Goal: Task Accomplishment & Management: Use online tool/utility

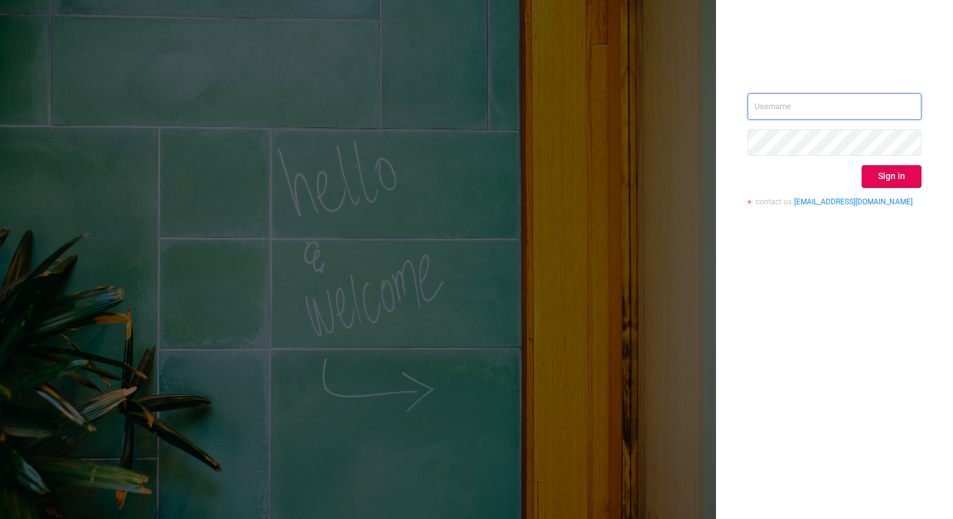
click at [802, 108] on input "text" at bounding box center [834, 106] width 174 height 26
type input "ashley@protected.media"
click at [877, 169] on button "Sign in" at bounding box center [891, 176] width 60 height 23
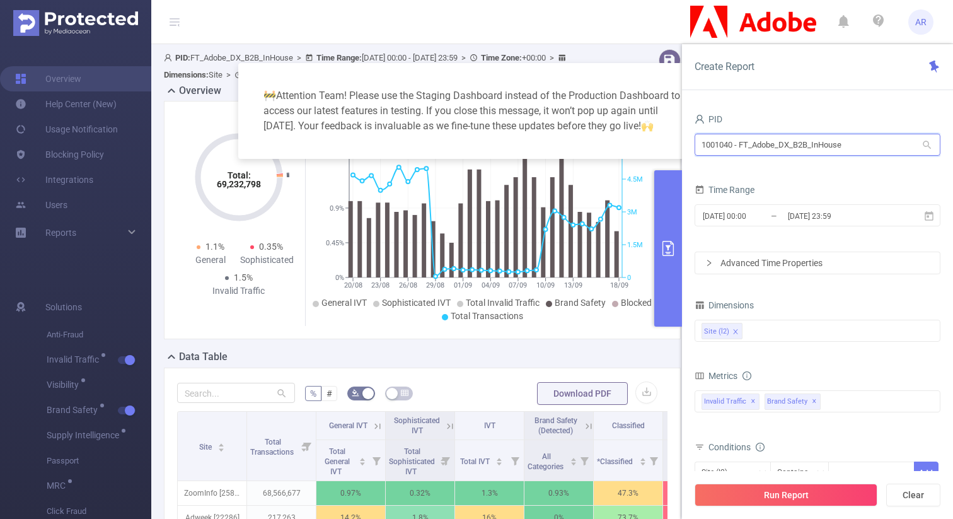
click at [777, 142] on input "1001040 - FT_Adobe_DX_B2B_InHouse" at bounding box center [817, 145] width 246 height 22
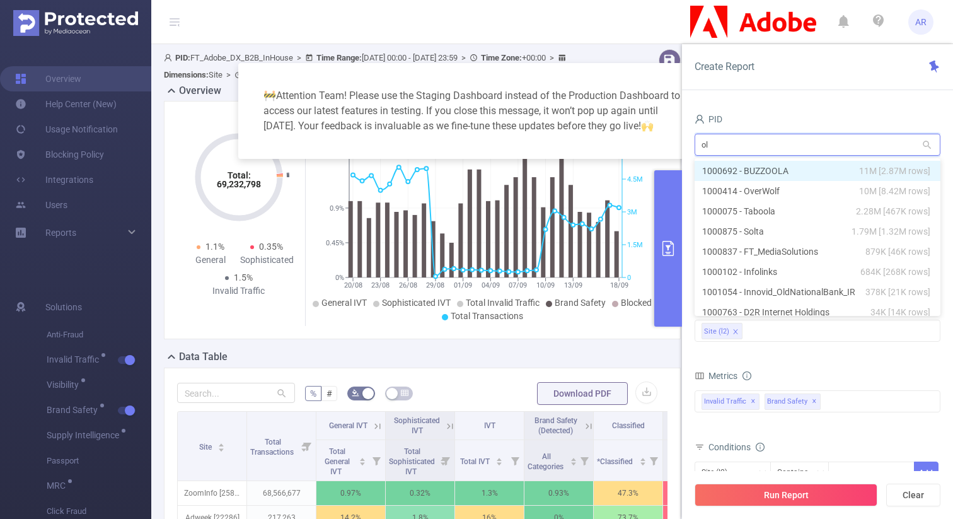
type input "old"
click at [776, 164] on li "1001054 - Innovid_OldNationalBank_IR 378K [21K rows]" at bounding box center [817, 171] width 246 height 20
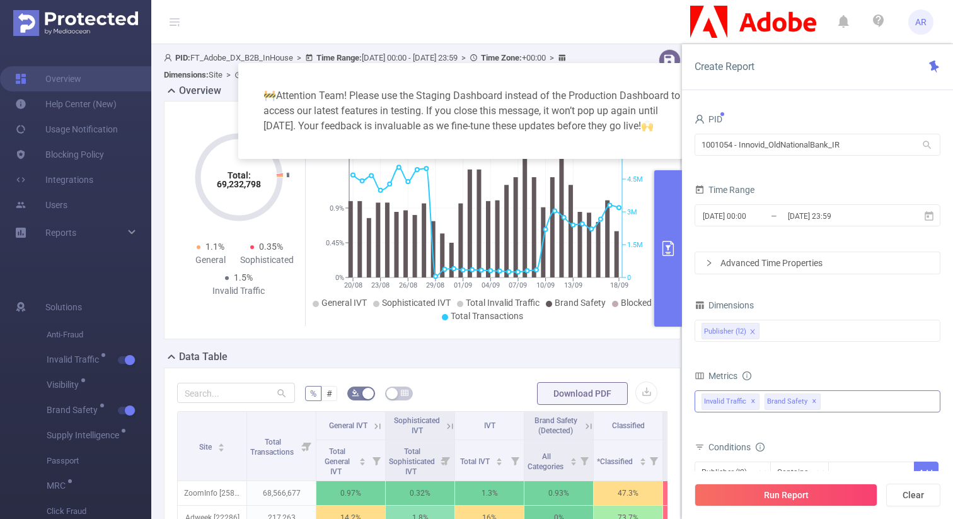
click at [812, 402] on span "✕" at bounding box center [814, 401] width 5 height 15
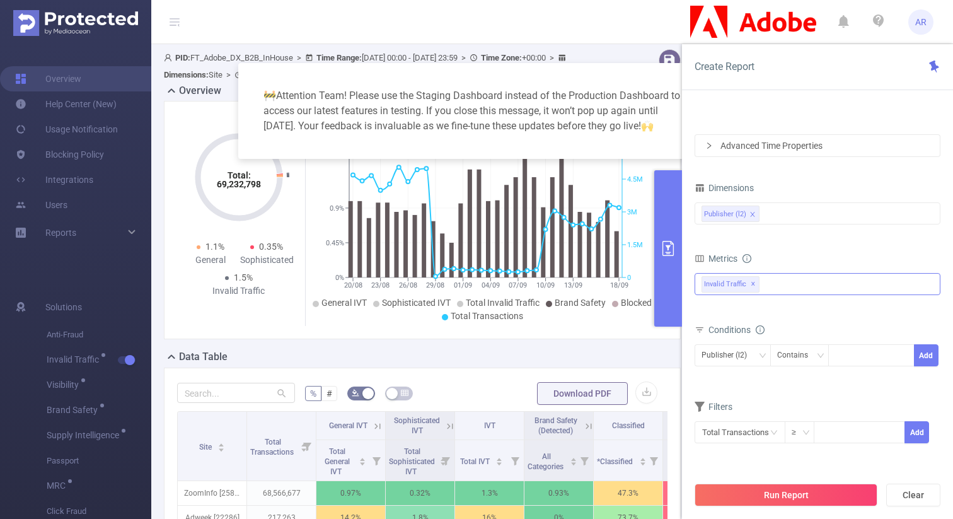
click at [747, 497] on button "Run Report" at bounding box center [785, 494] width 183 height 23
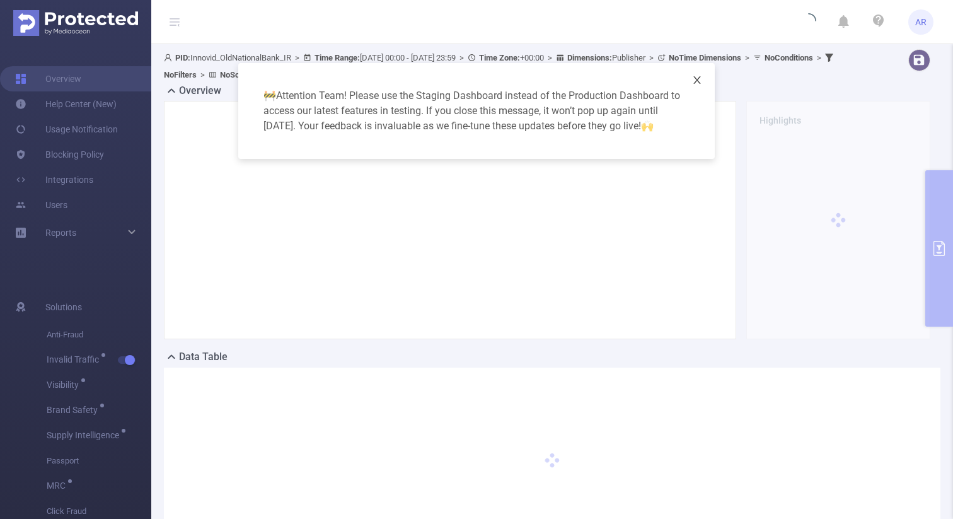
click at [697, 91] on span "Close" at bounding box center [696, 80] width 35 height 35
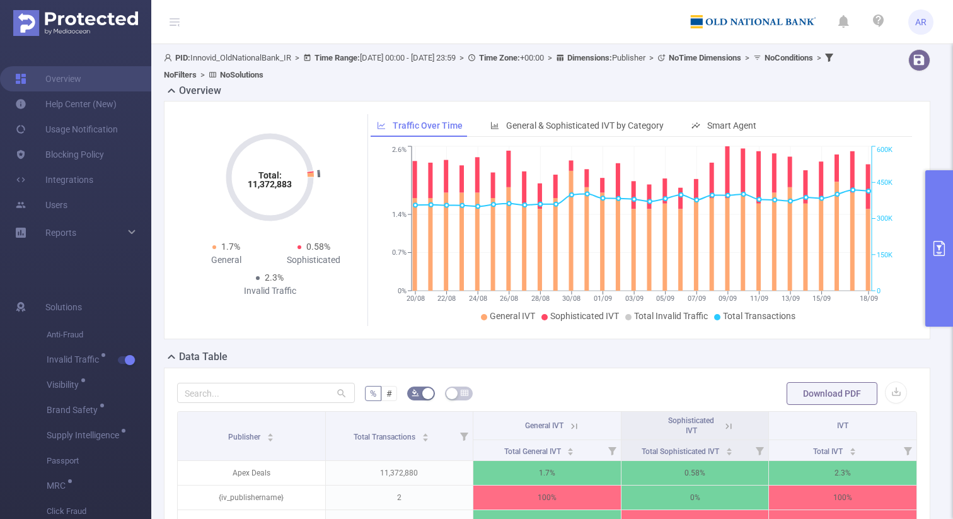
click at [179, 26] on icon at bounding box center [175, 22] width 10 height 10
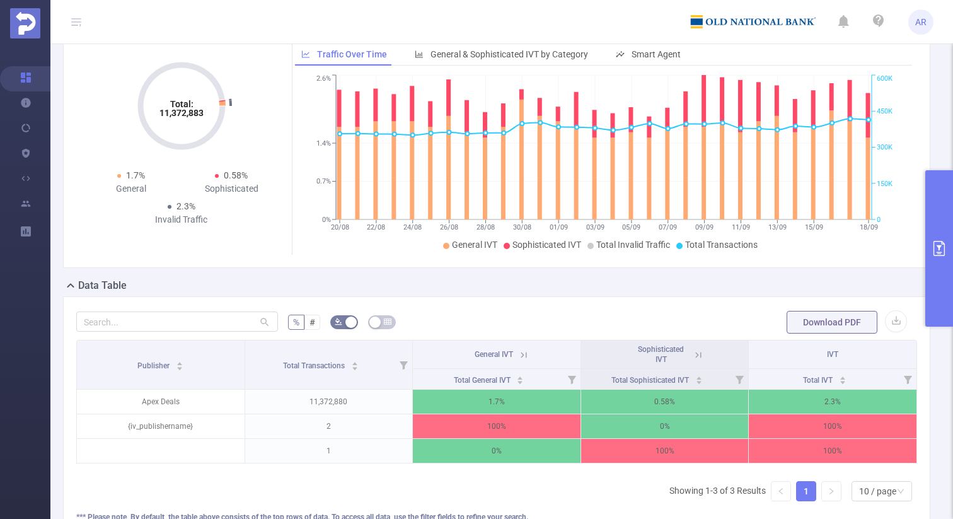
scroll to position [45, 0]
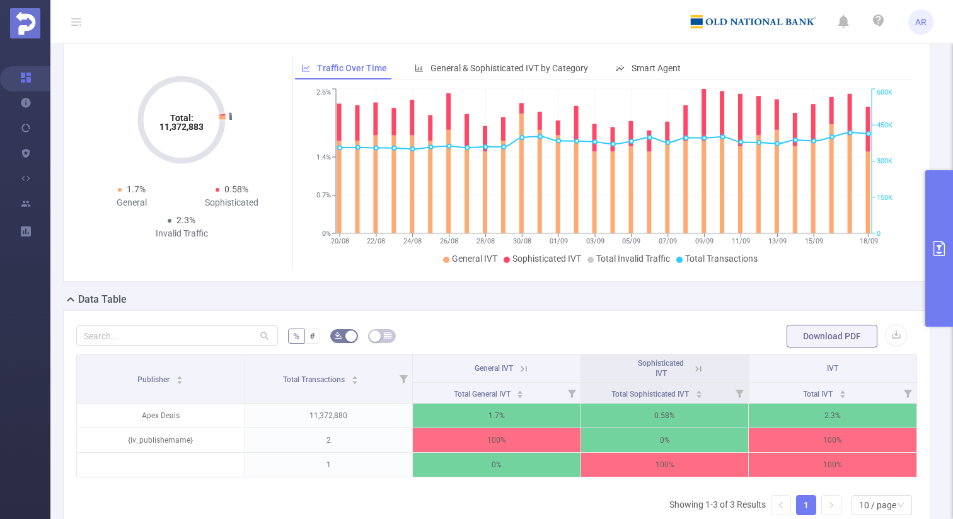
click at [934, 211] on button "primary" at bounding box center [939, 248] width 28 height 156
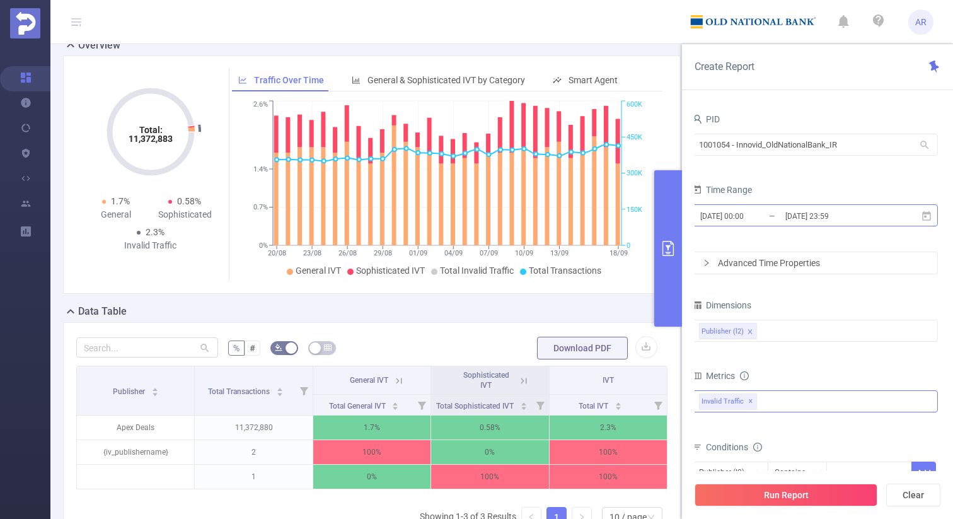
click at [776, 210] on input "[DATE] 00:00" at bounding box center [750, 215] width 102 height 17
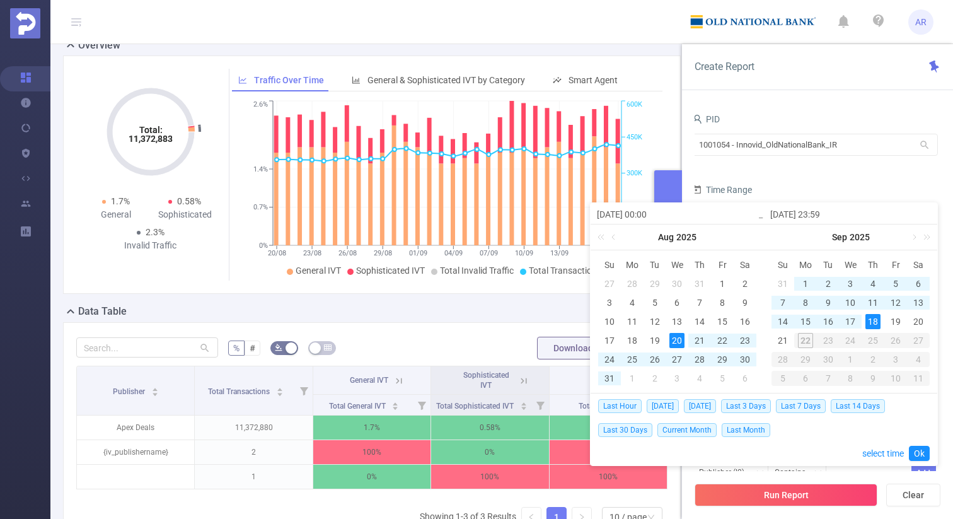
click at [873, 318] on div "18" at bounding box center [872, 321] width 15 height 15
click at [611, 236] on link at bounding box center [614, 236] width 11 height 25
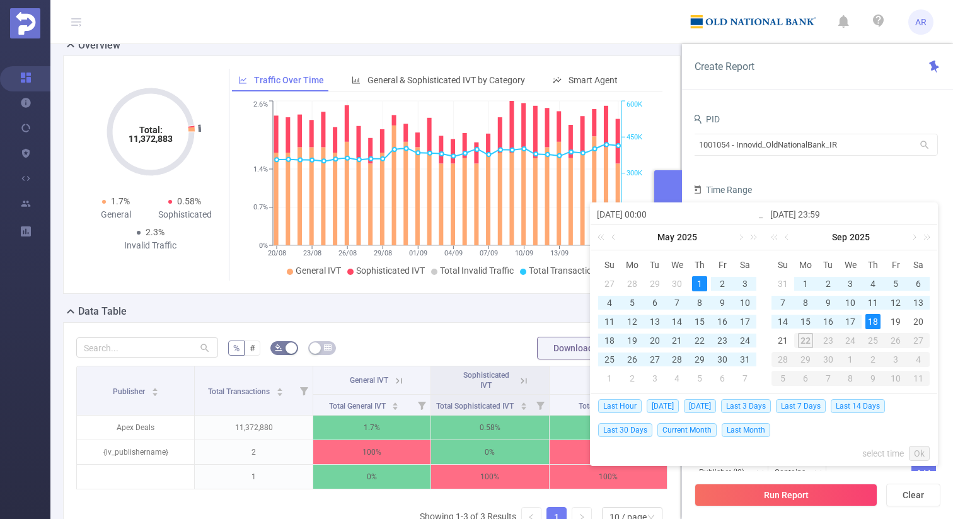
click at [701, 282] on div "1" at bounding box center [699, 283] width 15 height 15
type input "2025-05-01 00:00"
click at [923, 452] on link "Ok" at bounding box center [919, 453] width 21 height 15
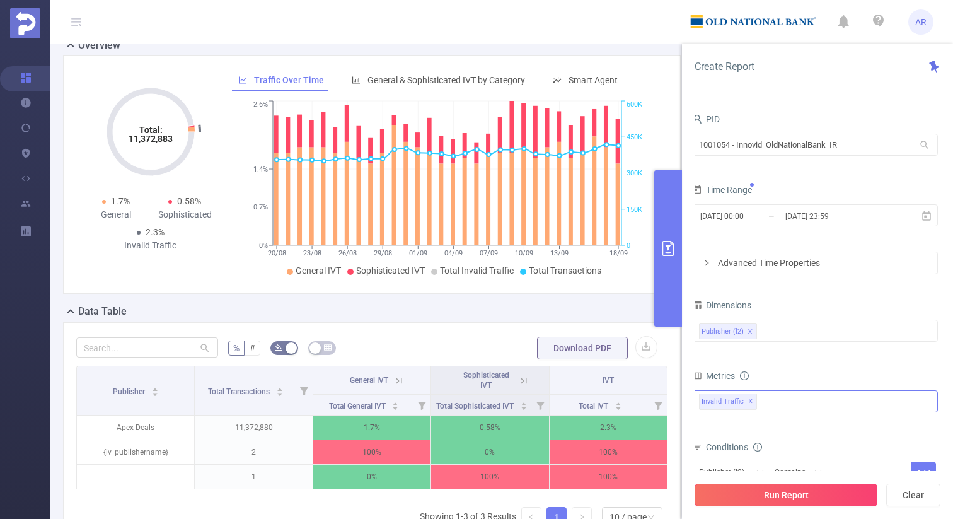
click at [821, 492] on button "Run Report" at bounding box center [785, 494] width 183 height 23
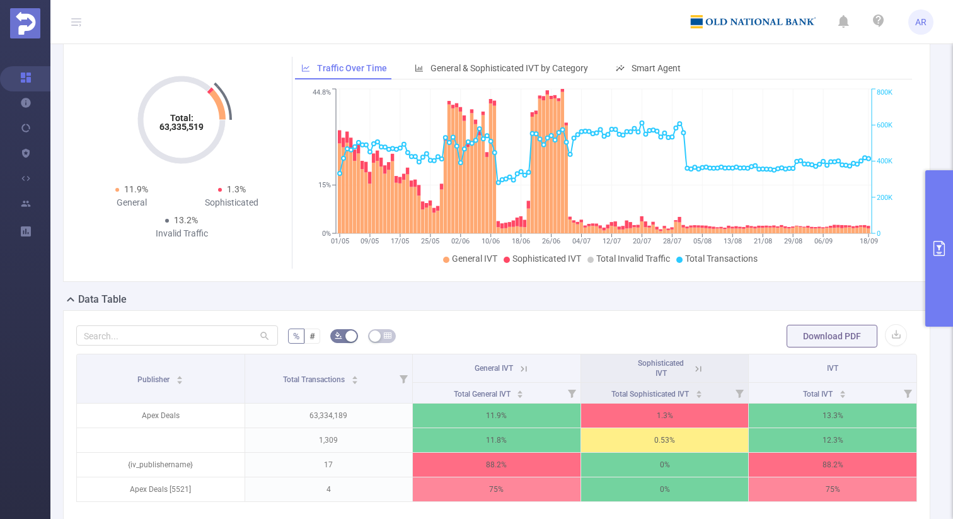
click at [939, 248] on icon "primary" at bounding box center [938, 248] width 11 height 15
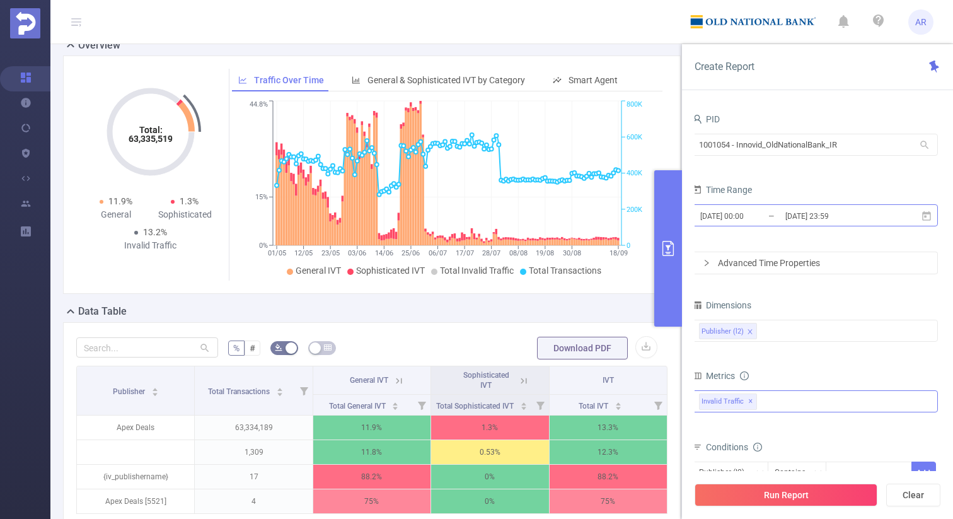
click at [804, 215] on input "[DATE] 23:59" at bounding box center [835, 215] width 102 height 17
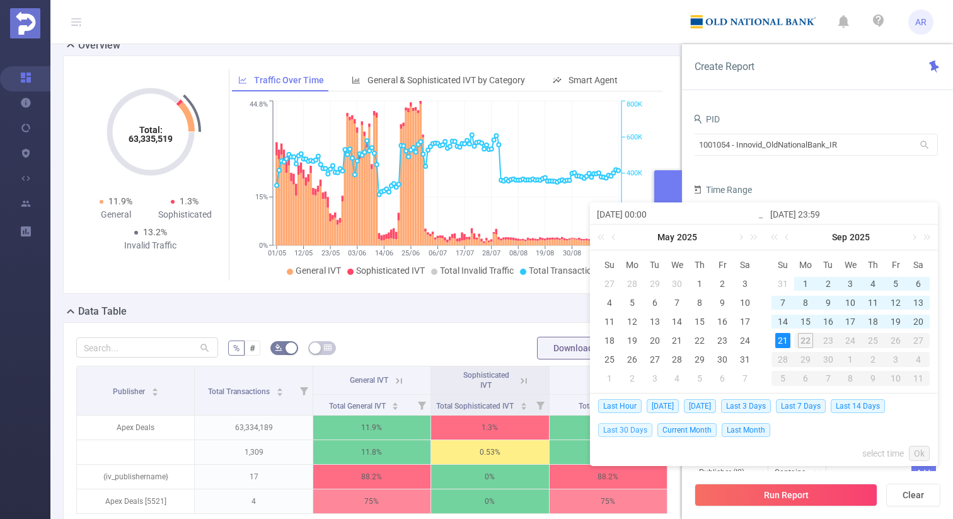
click at [637, 428] on span "Last 30 Days" at bounding box center [625, 430] width 54 height 14
type input "2025-08-23 00:00"
type input "2025-09-21 23:59"
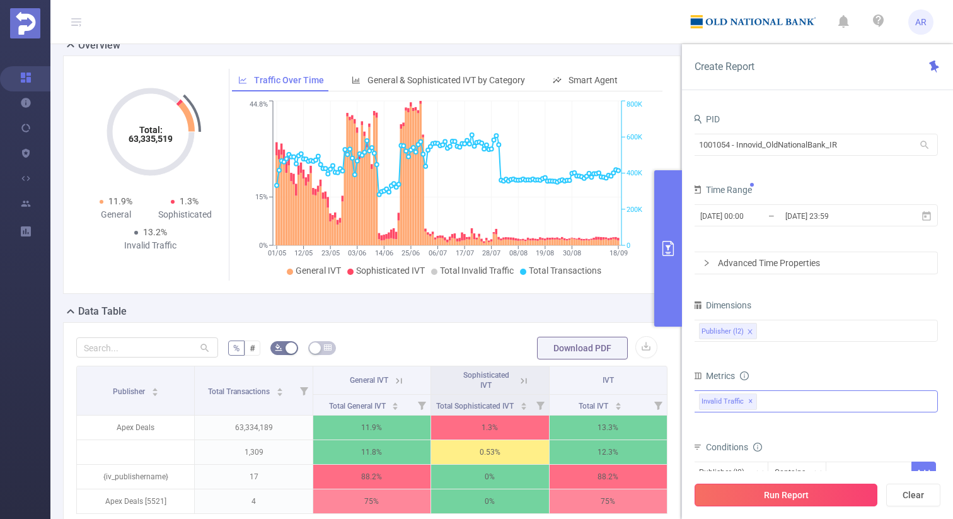
click at [748, 489] on button "Run Report" at bounding box center [785, 494] width 183 height 23
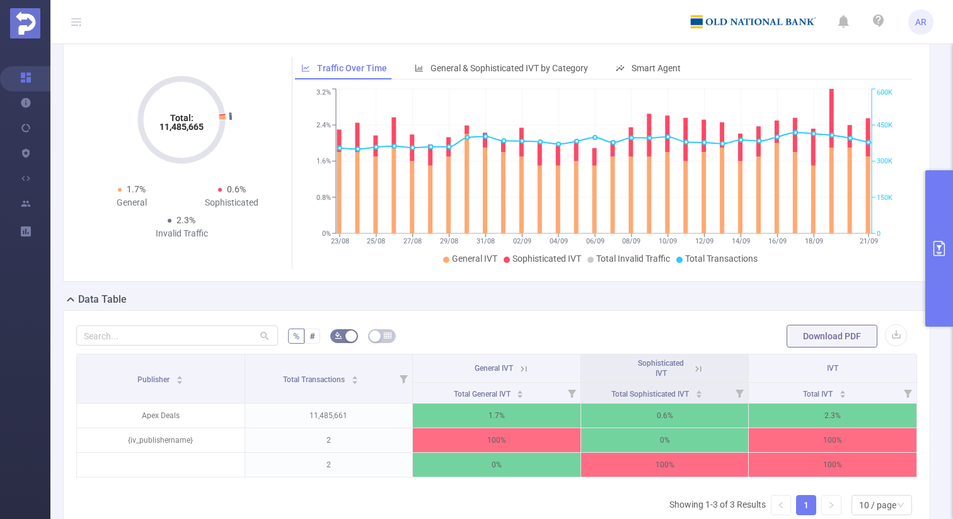
click at [521, 374] on icon at bounding box center [523, 368] width 11 height 11
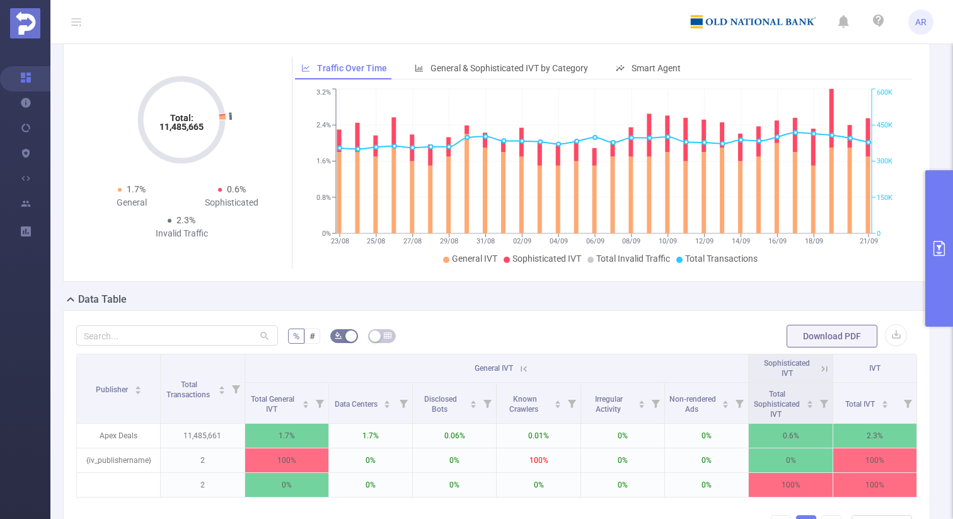
click at [524, 374] on icon at bounding box center [523, 368] width 11 height 11
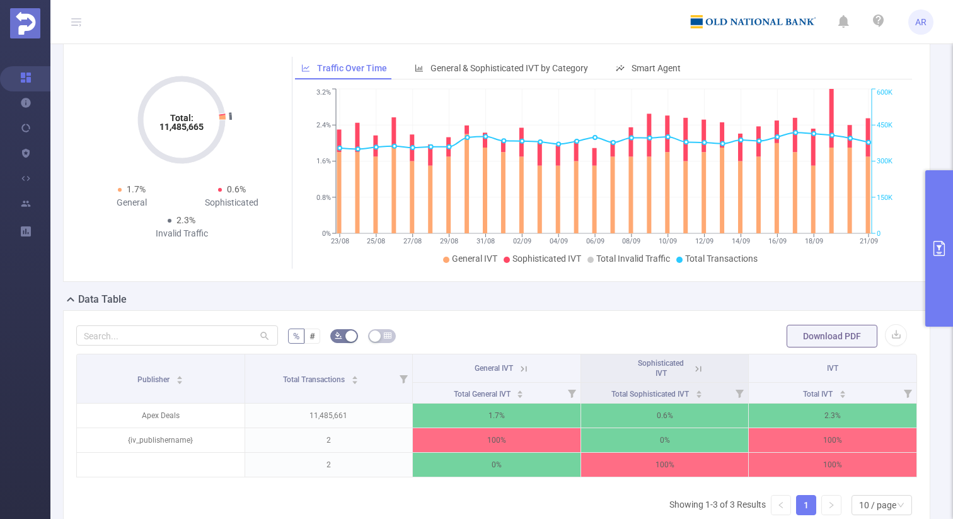
click at [938, 251] on icon "primary" at bounding box center [938, 248] width 15 height 15
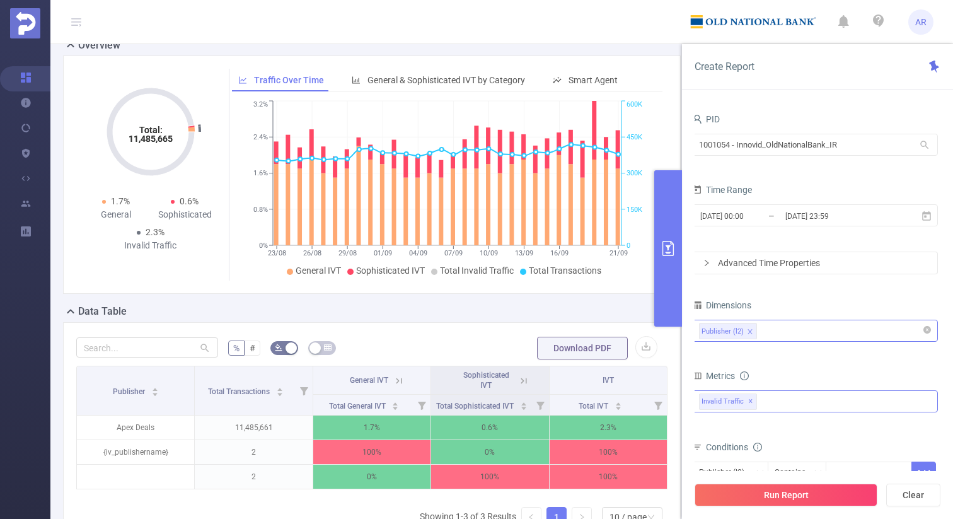
click at [785, 332] on div "Publisher (l2)" at bounding box center [815, 330] width 232 height 21
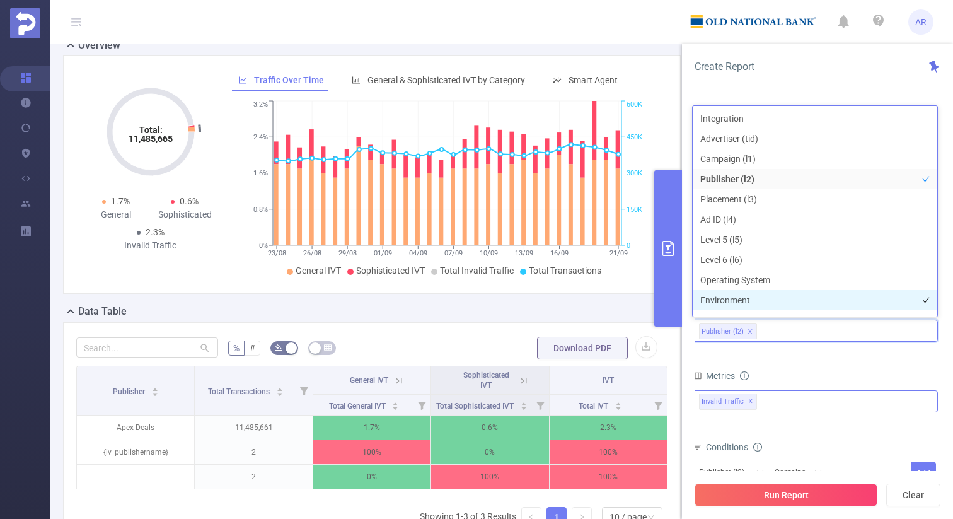
scroll to position [14, 0]
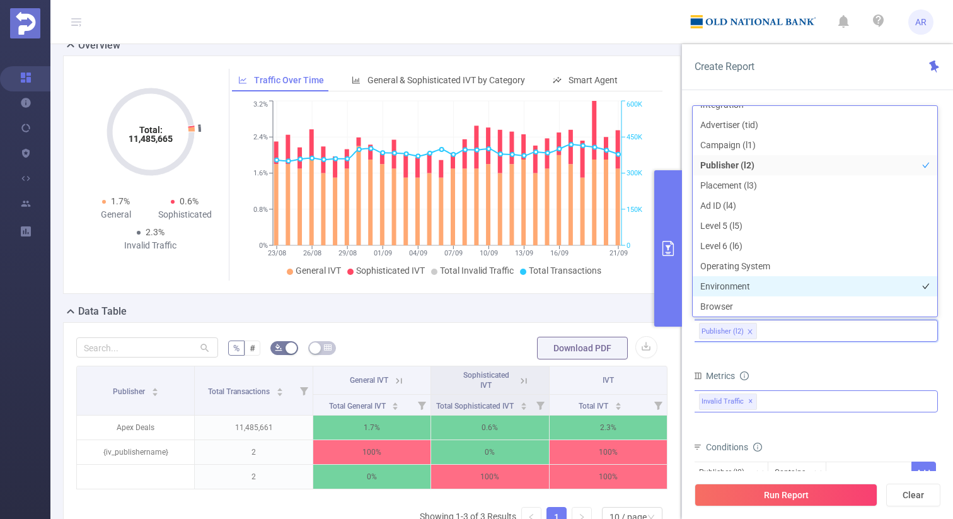
click at [756, 282] on li "Environment" at bounding box center [815, 286] width 244 height 20
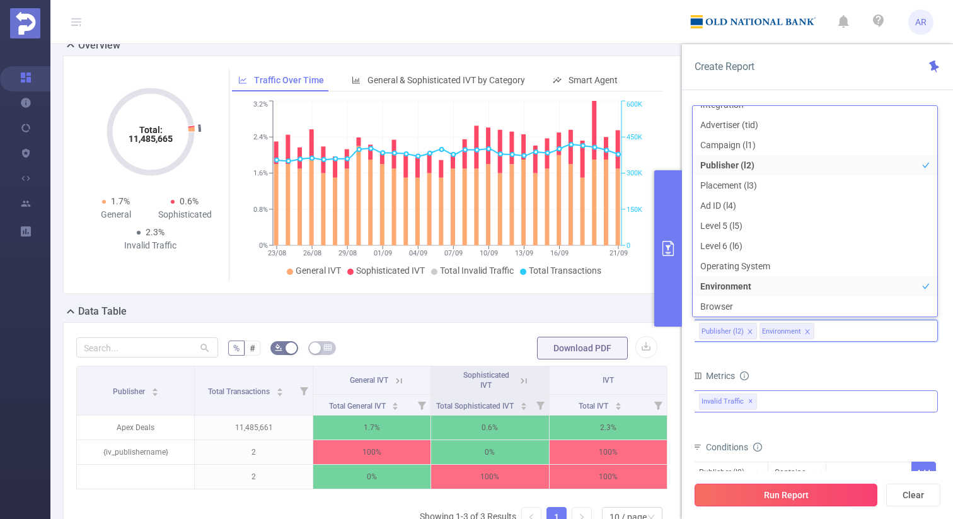
click at [772, 493] on button "Run Report" at bounding box center [785, 494] width 183 height 23
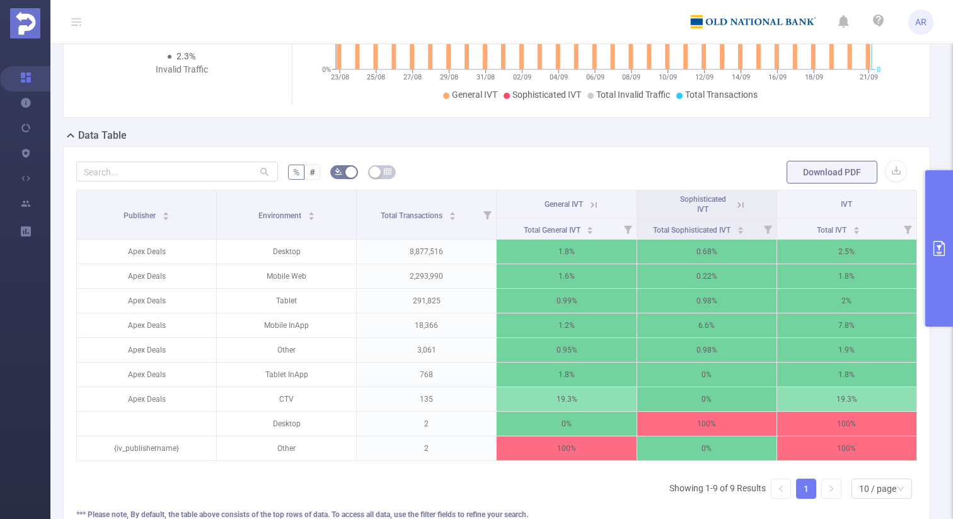
scroll to position [220, 0]
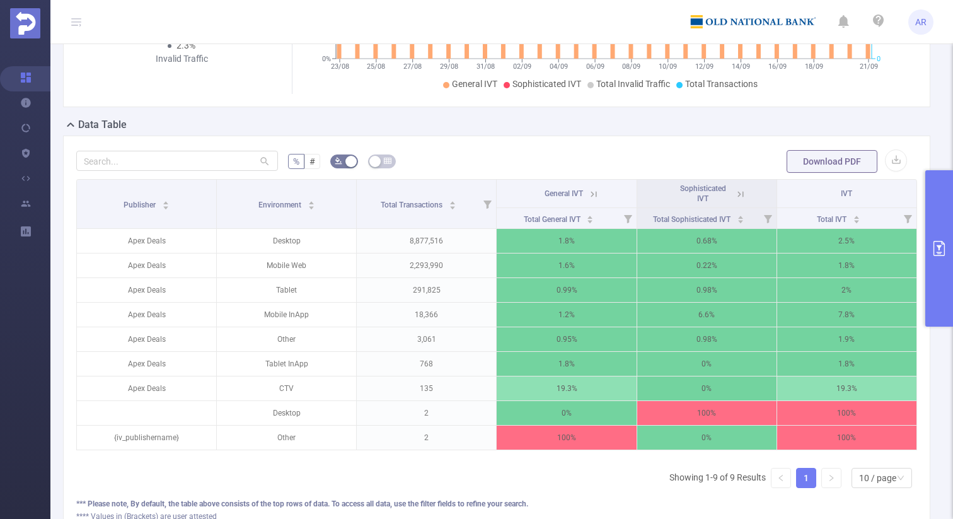
click at [932, 256] on button "primary" at bounding box center [939, 248] width 28 height 156
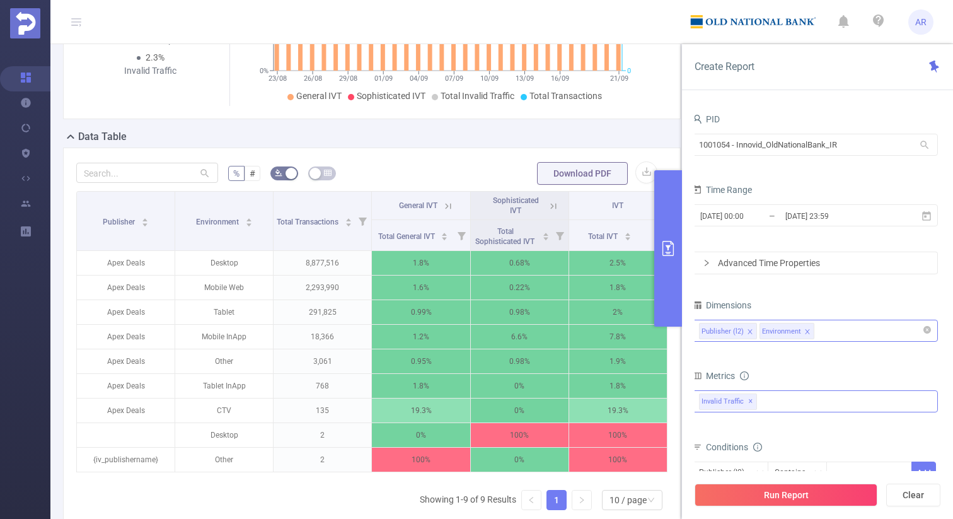
click at [805, 331] on icon "icon: close" at bounding box center [807, 331] width 4 height 4
click at [807, 331] on div "Publisher (l2)" at bounding box center [815, 330] width 232 height 21
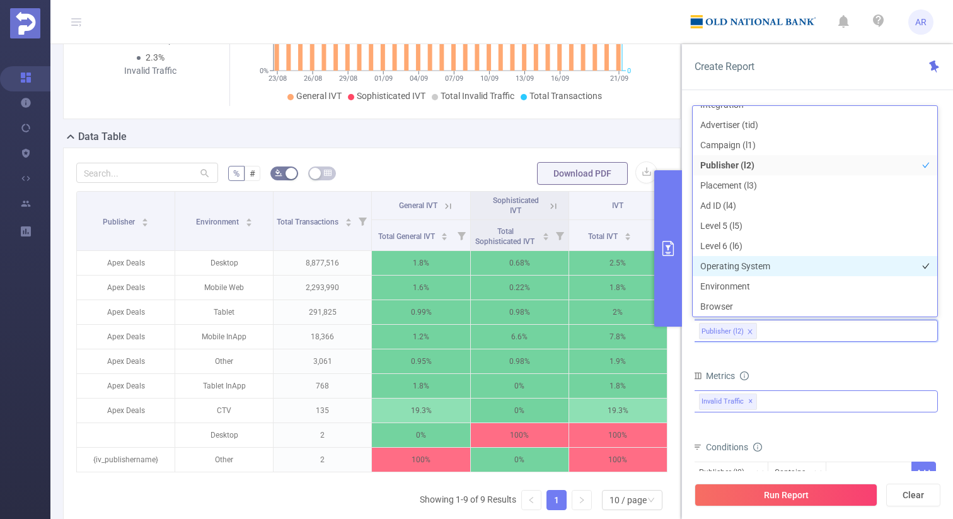
click at [774, 266] on li "Operating System" at bounding box center [815, 266] width 244 height 20
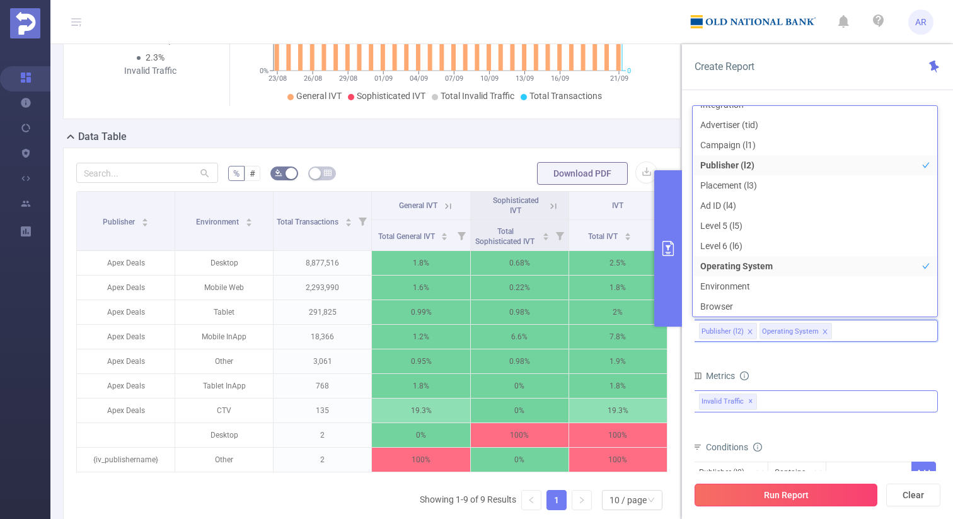
click at [756, 500] on button "Run Report" at bounding box center [785, 494] width 183 height 23
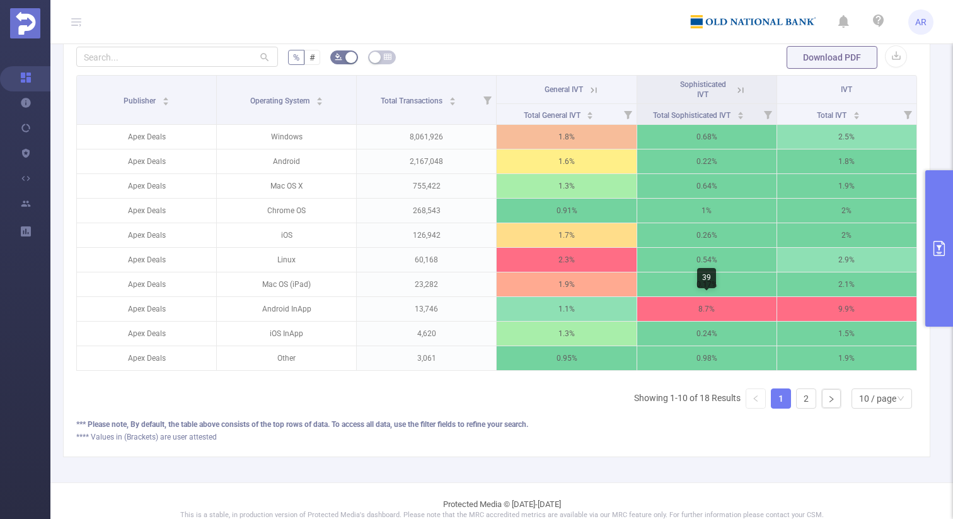
scroll to position [326, 0]
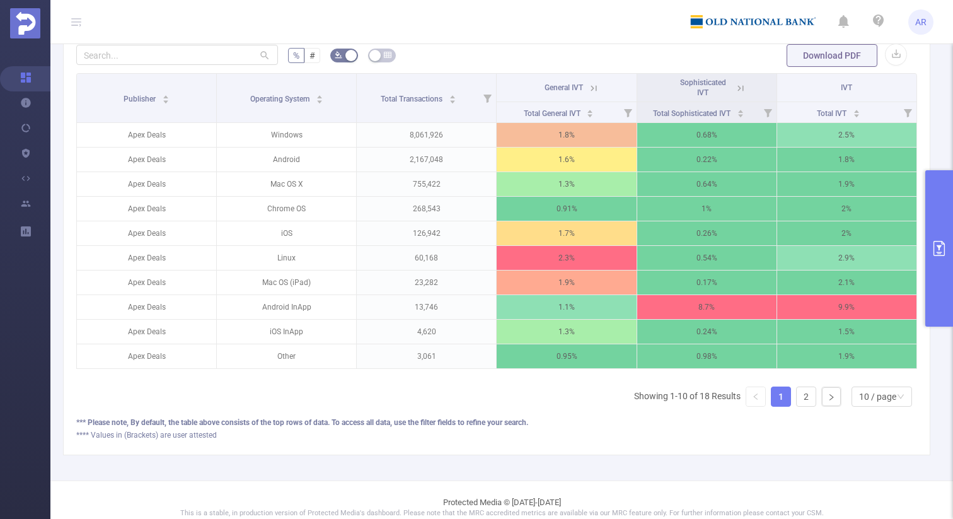
click at [931, 217] on button "primary" at bounding box center [939, 248] width 28 height 156
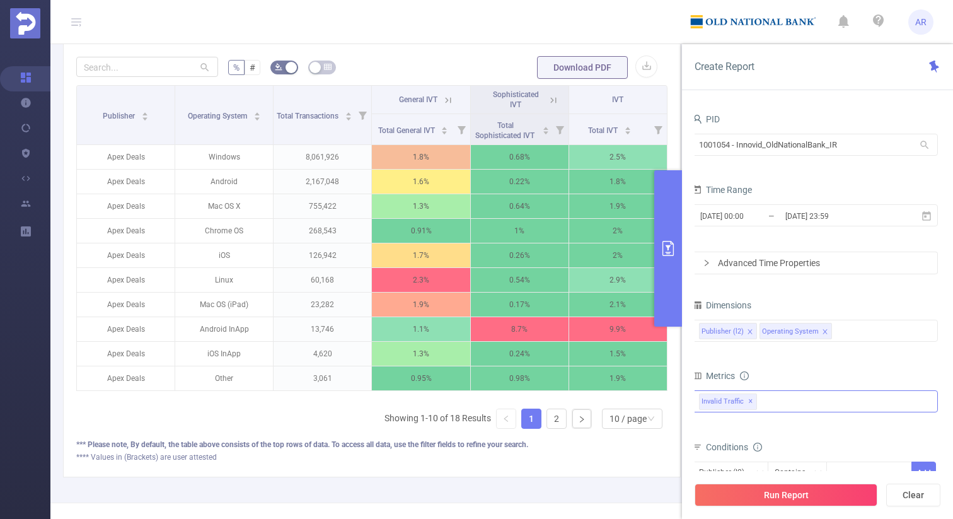
click at [788, 396] on div "Invalid Traffic ✕" at bounding box center [815, 401] width 246 height 22
click at [858, 83] on div "Create Report" at bounding box center [817, 67] width 271 height 46
click at [848, 330] on div "Publisher (l2) Operating System" at bounding box center [815, 330] width 232 height 21
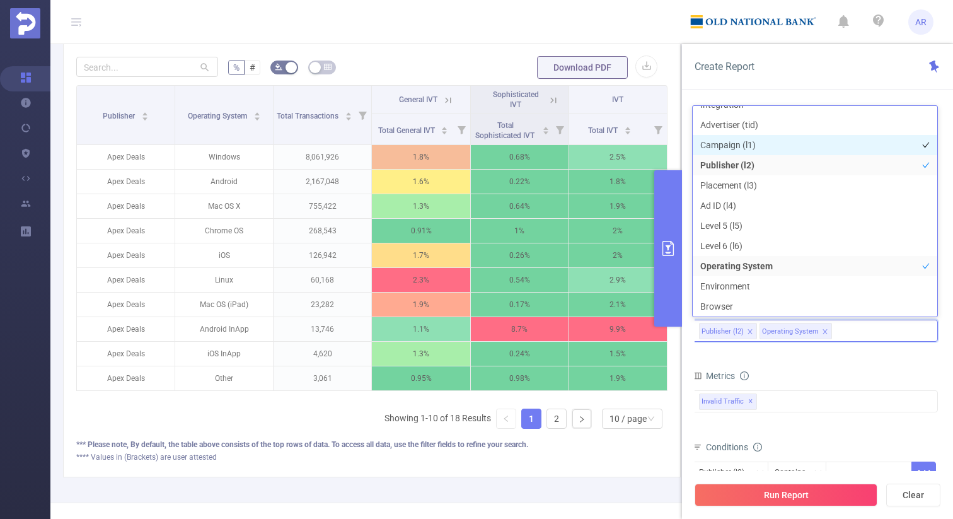
click at [789, 144] on li "Campaign (l1)" at bounding box center [815, 145] width 244 height 20
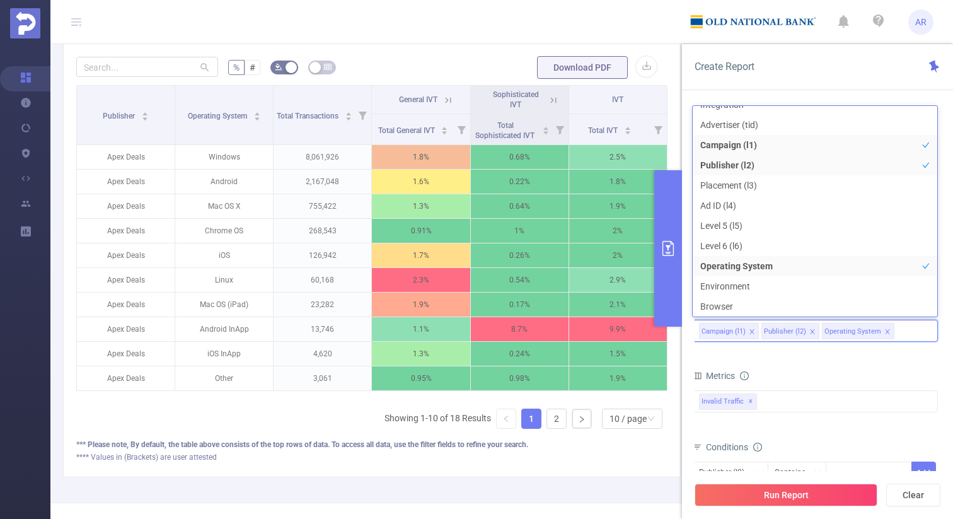
click at [885, 330] on icon "icon: close" at bounding box center [887, 331] width 4 height 4
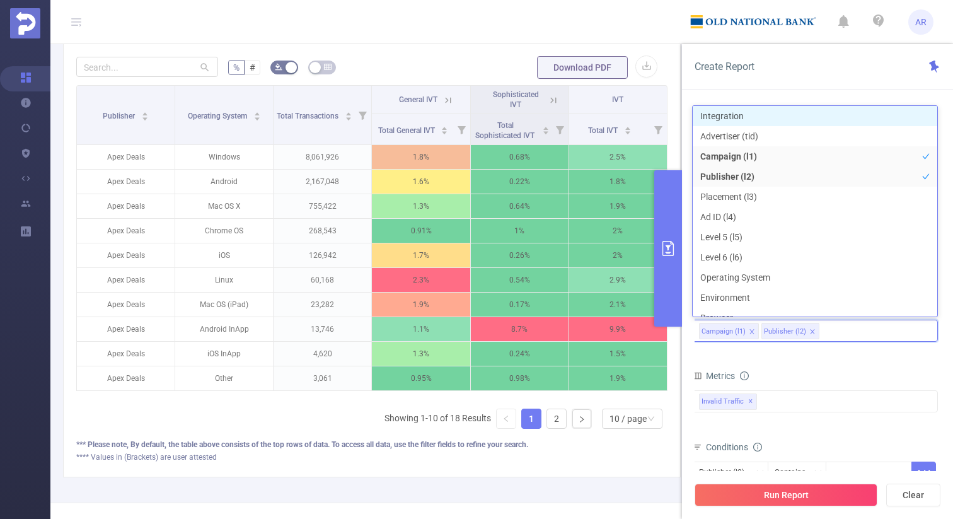
click at [810, 329] on icon "icon: close" at bounding box center [812, 331] width 4 height 4
click at [766, 489] on button "Run Report" at bounding box center [785, 494] width 183 height 23
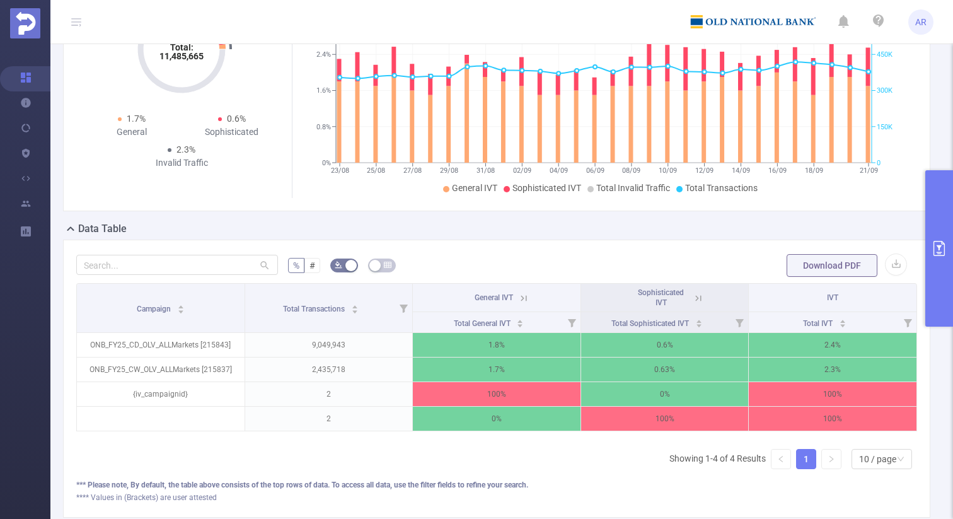
click at [937, 296] on button "primary" at bounding box center [939, 248] width 28 height 156
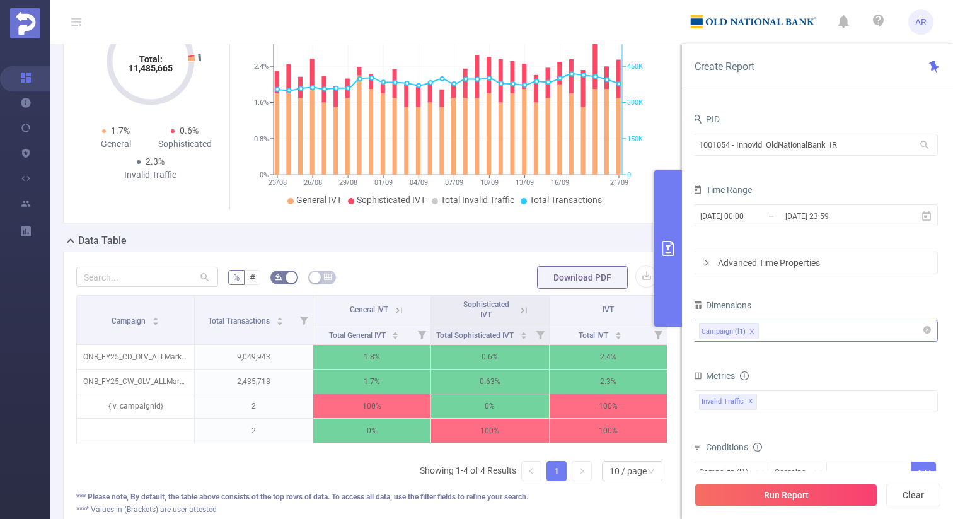
click at [796, 334] on div "Campaign (l1)" at bounding box center [815, 330] width 232 height 21
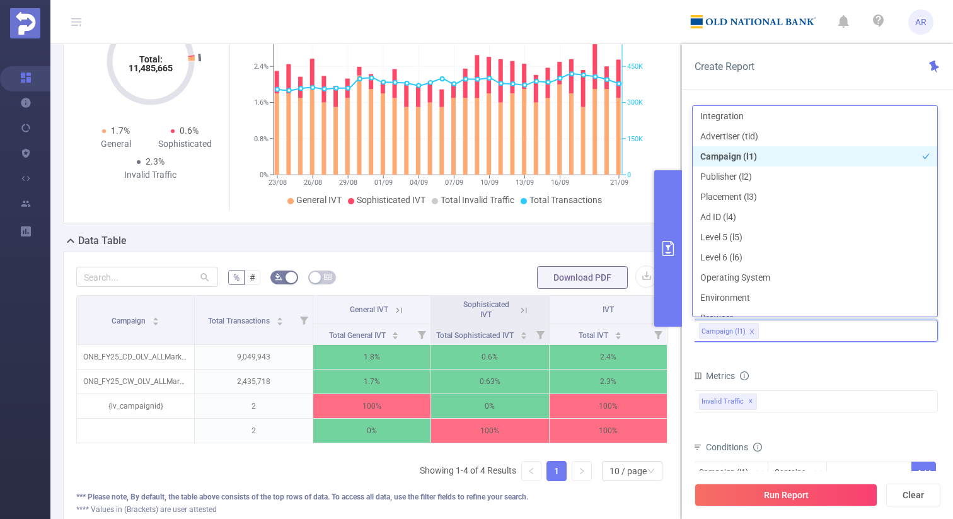
click at [768, 372] on div "Metrics" at bounding box center [815, 377] width 246 height 21
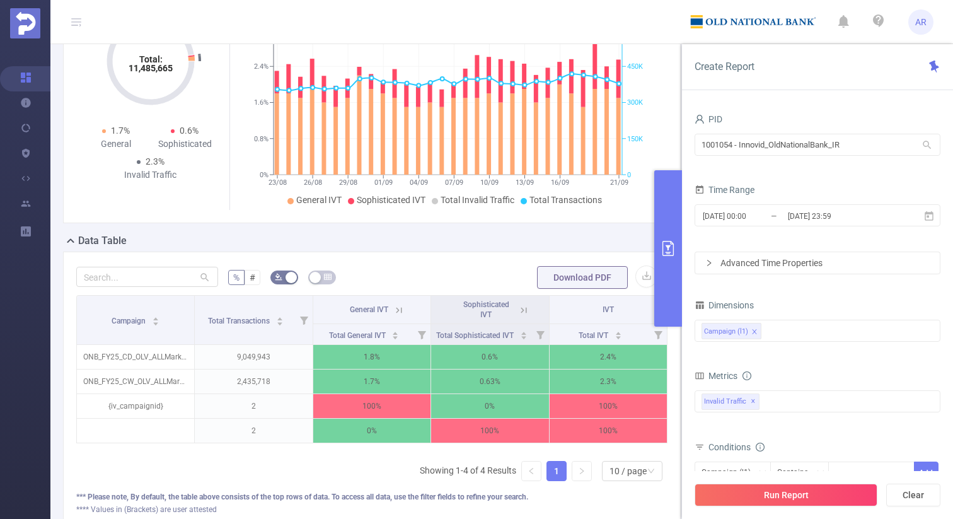
click at [669, 236] on button "primary" at bounding box center [668, 248] width 28 height 156
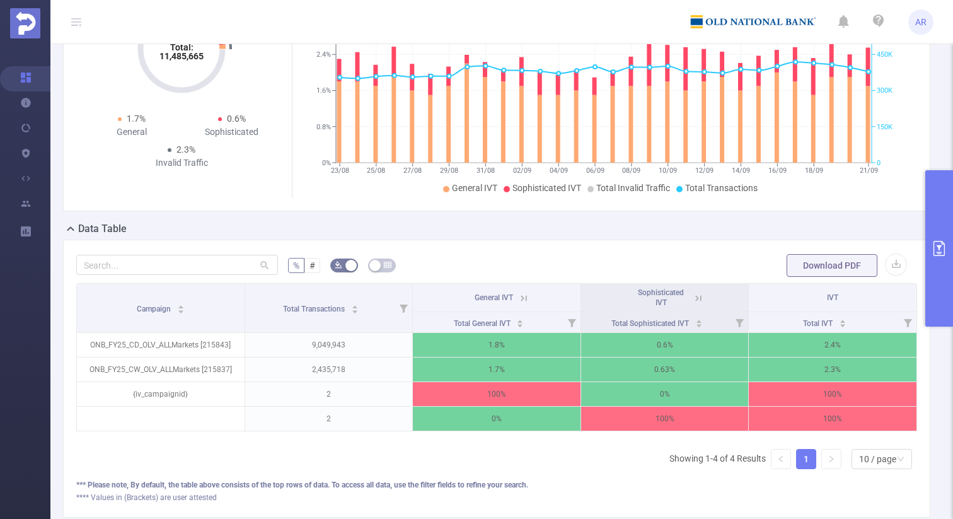
click at [946, 288] on button "primary" at bounding box center [939, 248] width 28 height 156
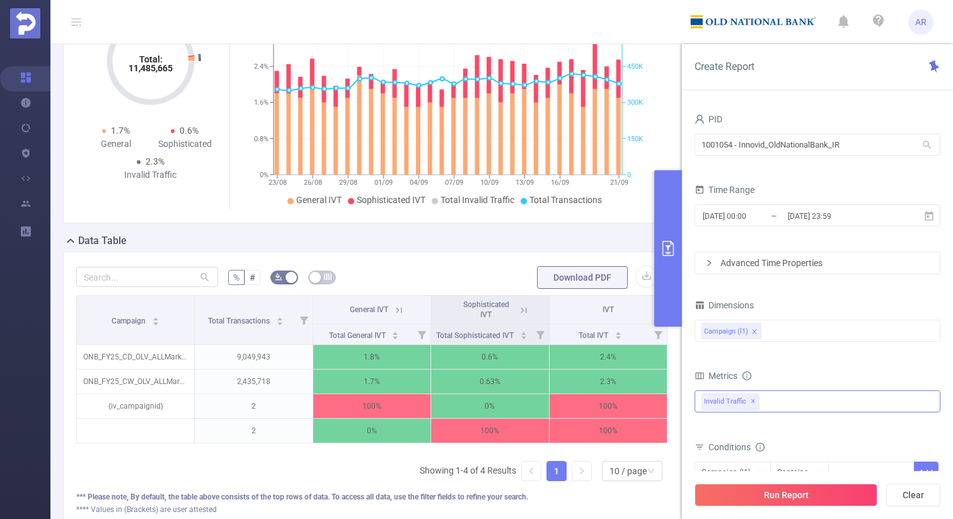
click at [777, 396] on div "Invalid Traffic ✕ Anti-Fraud Invalid Traffic Visibility Brand Safety Supply Int…" at bounding box center [817, 401] width 246 height 22
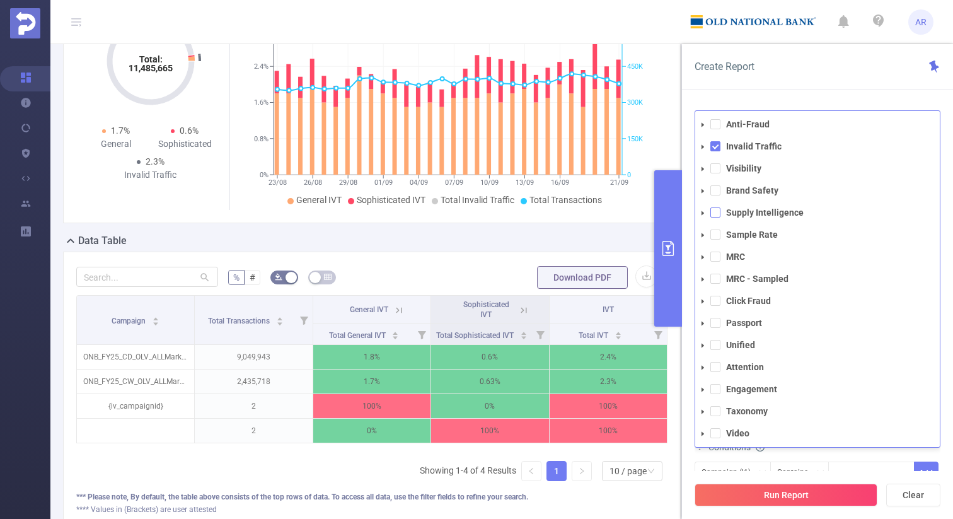
click at [715, 214] on span at bounding box center [715, 212] width 10 height 10
click at [762, 485] on button "Run Report" at bounding box center [785, 494] width 183 height 23
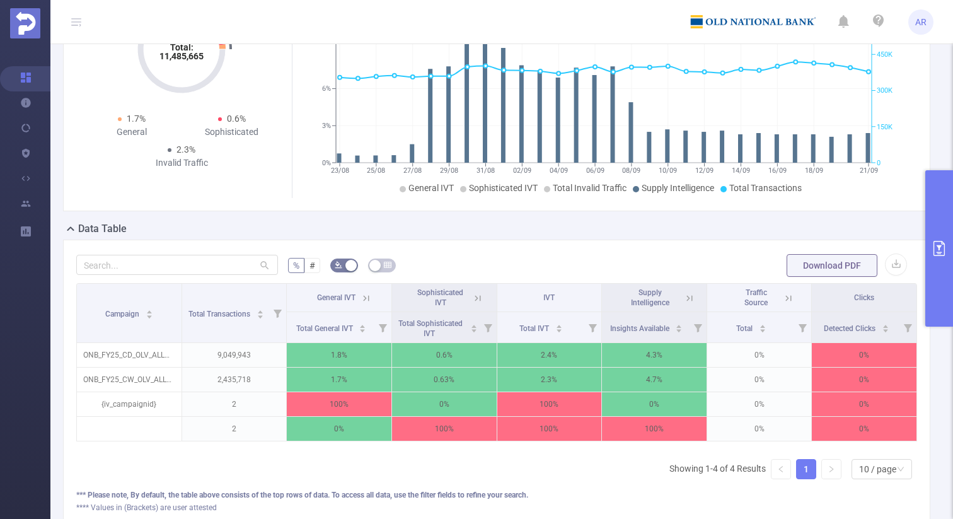
click at [688, 304] on icon at bounding box center [689, 297] width 11 height 11
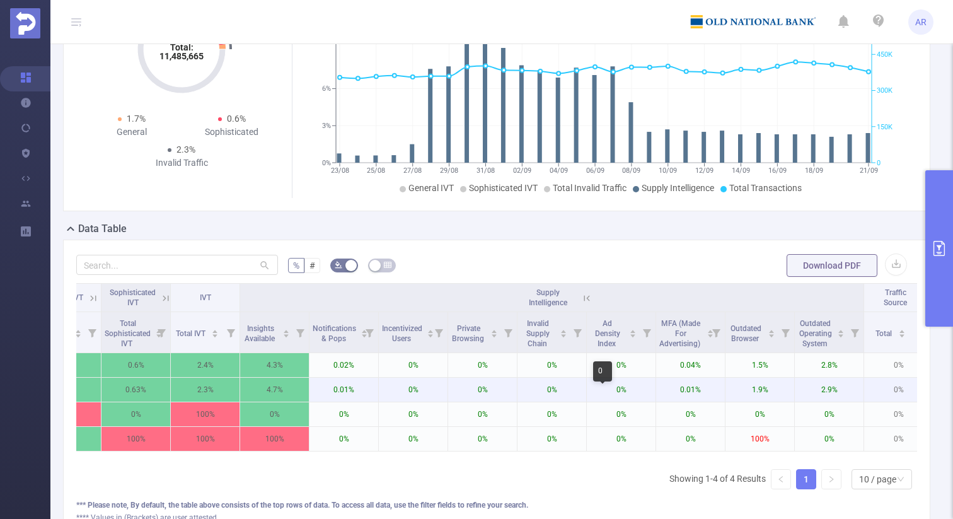
scroll to position [0, 185]
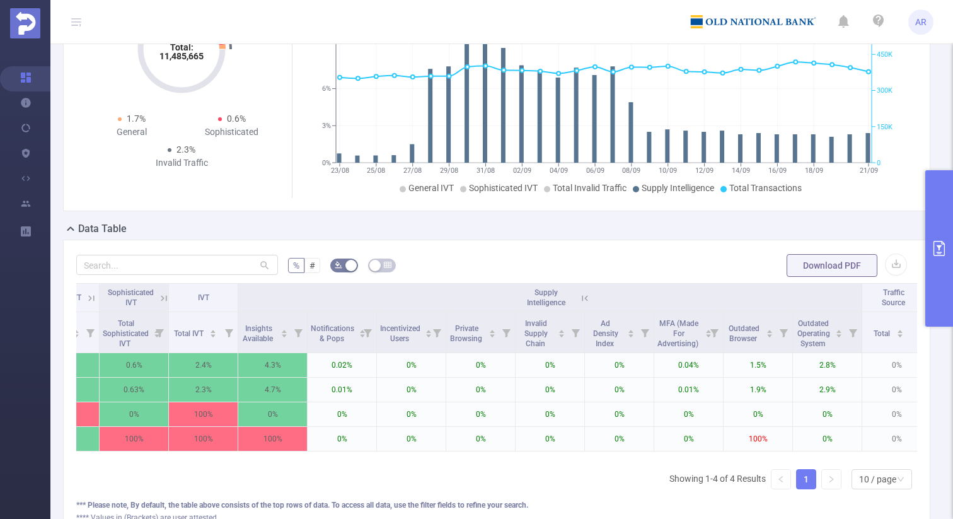
click at [933, 267] on button "primary" at bounding box center [939, 248] width 28 height 156
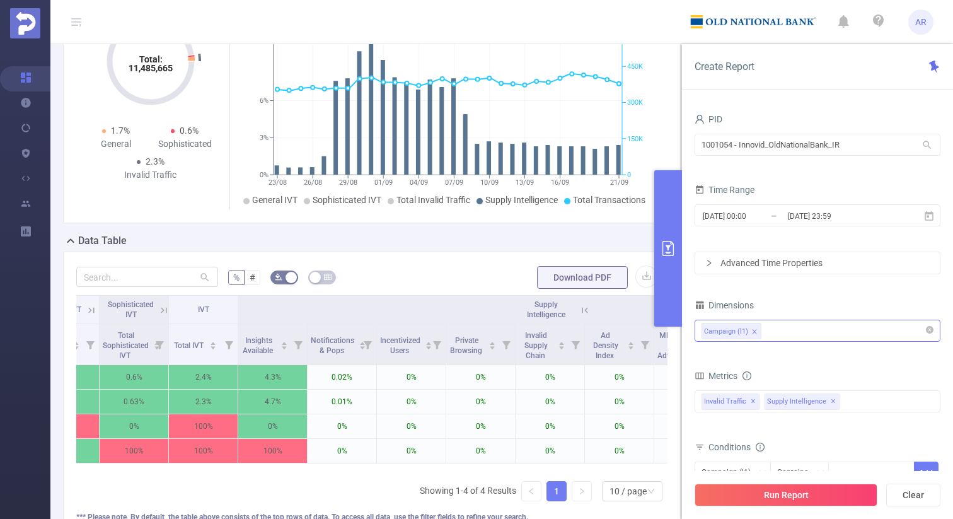
click at [790, 340] on div "Campaign (l1)" at bounding box center [817, 330] width 232 height 21
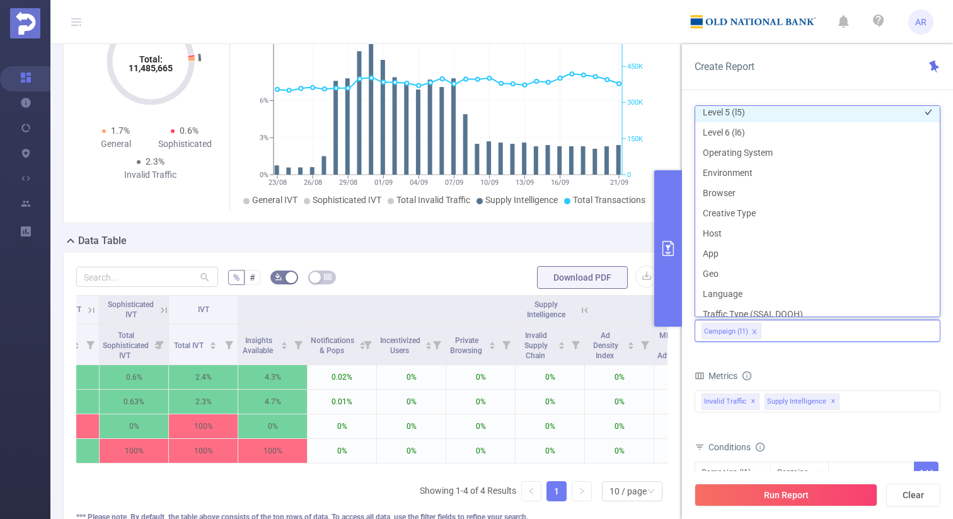
scroll to position [144, 0]
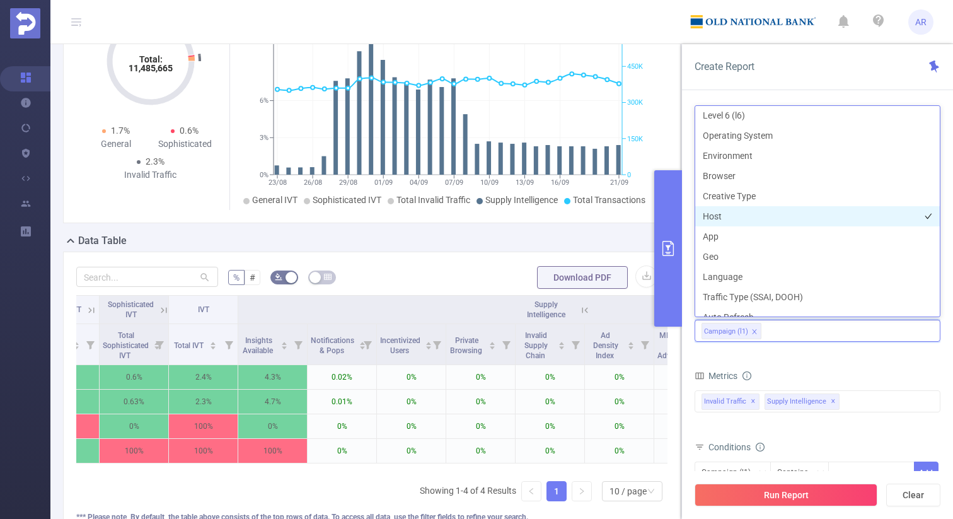
click at [759, 221] on li "Host" at bounding box center [817, 216] width 244 height 20
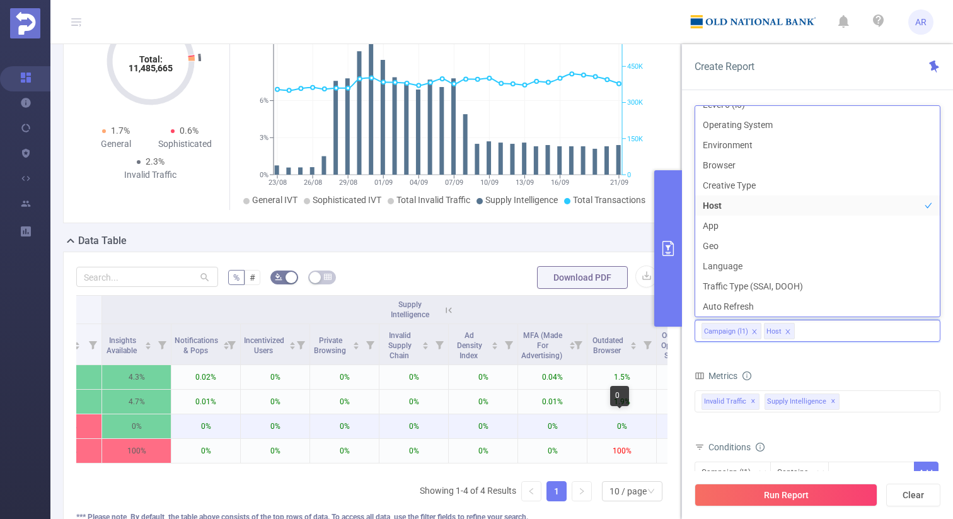
scroll to position [0, 325]
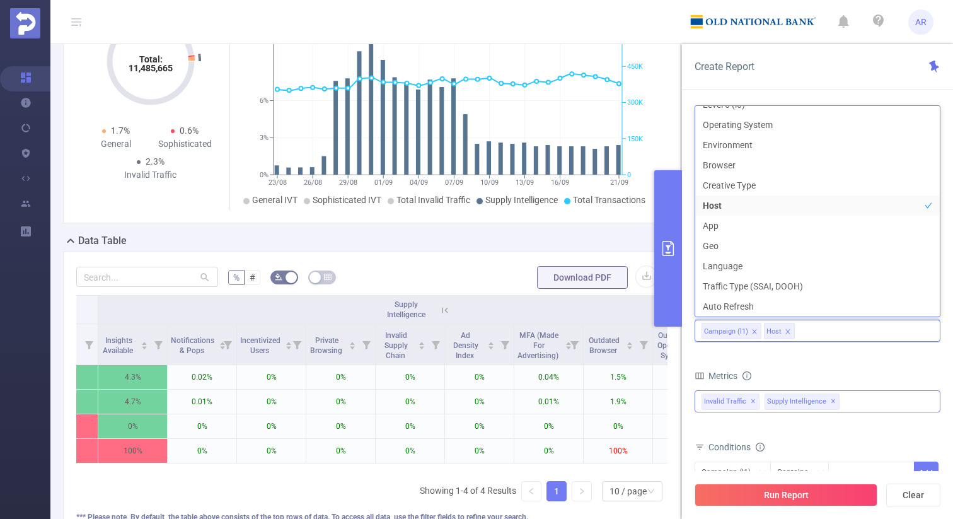
click at [831, 401] on span "✕" at bounding box center [833, 401] width 5 height 15
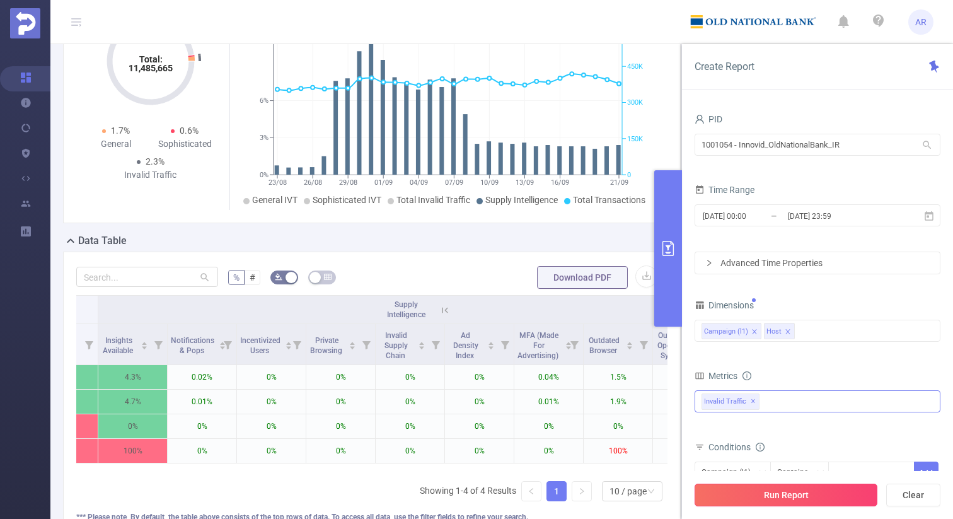
click at [800, 486] on button "Run Report" at bounding box center [785, 494] width 183 height 23
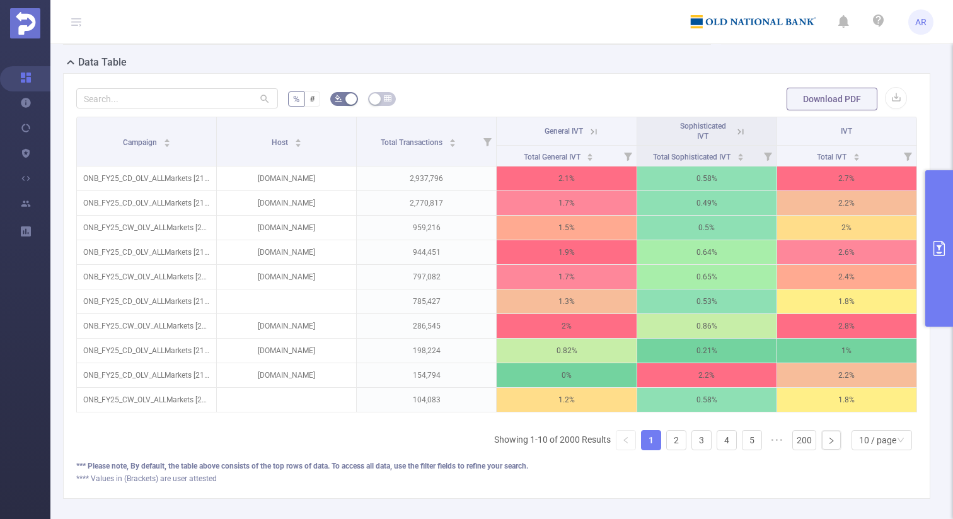
scroll to position [294, 0]
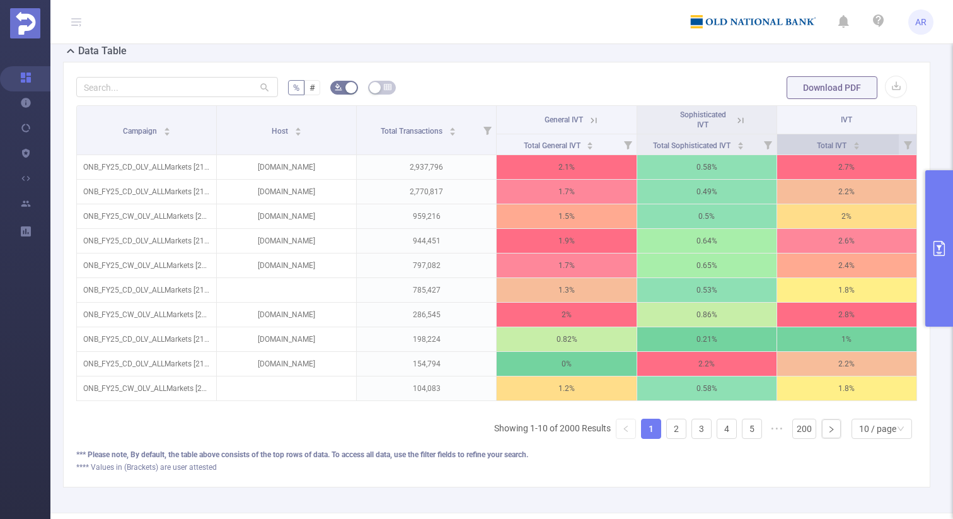
click at [860, 151] on div "Total IVT" at bounding box center [838, 144] width 43 height 13
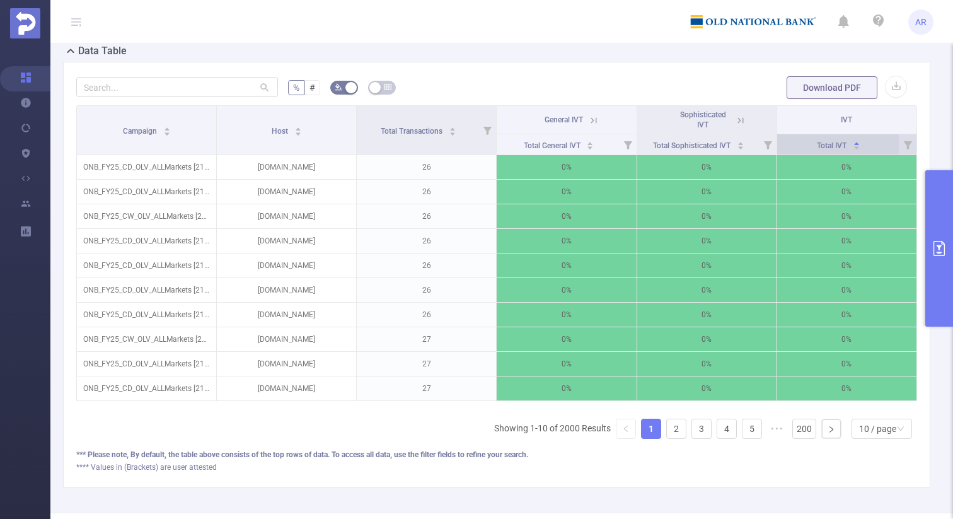
click at [860, 151] on div "Total IVT" at bounding box center [838, 144] width 43 height 13
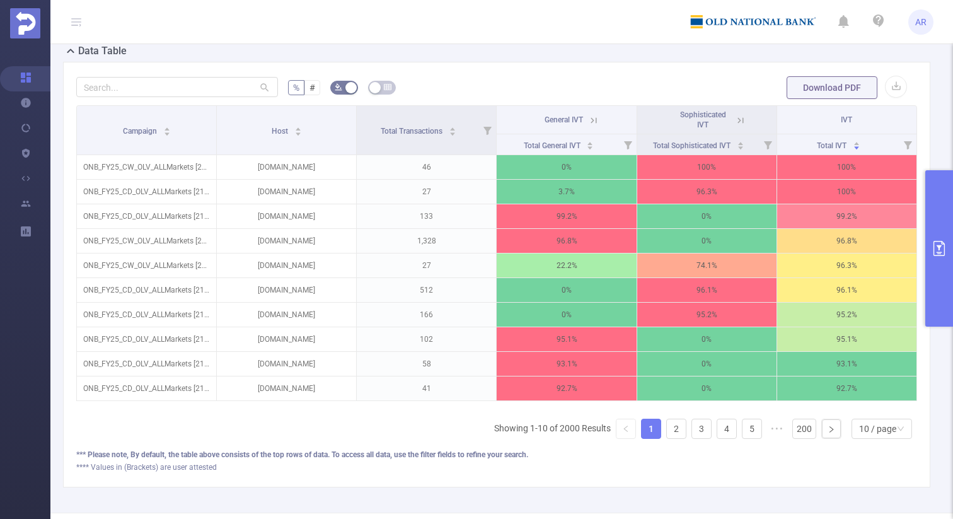
click at [936, 247] on icon "primary" at bounding box center [938, 248] width 15 height 15
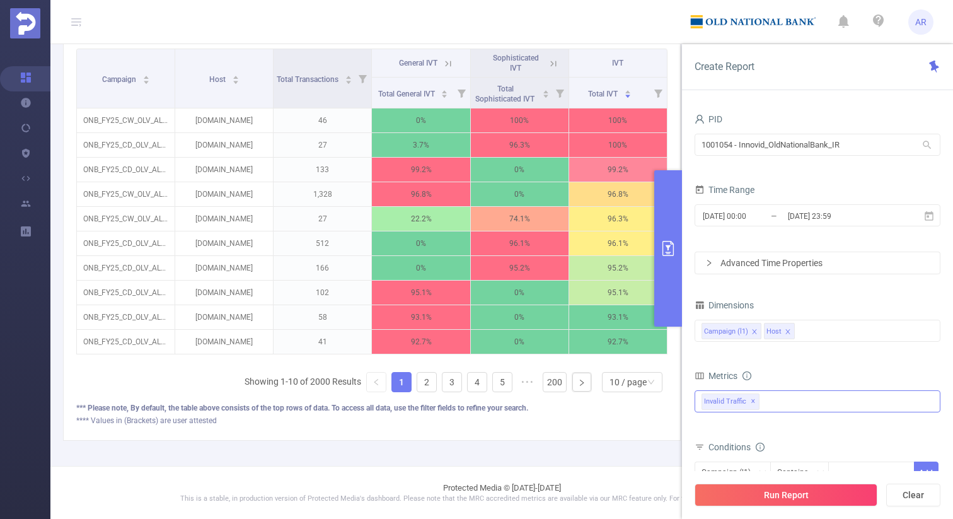
click at [666, 247] on icon "primary" at bounding box center [667, 248] width 15 height 15
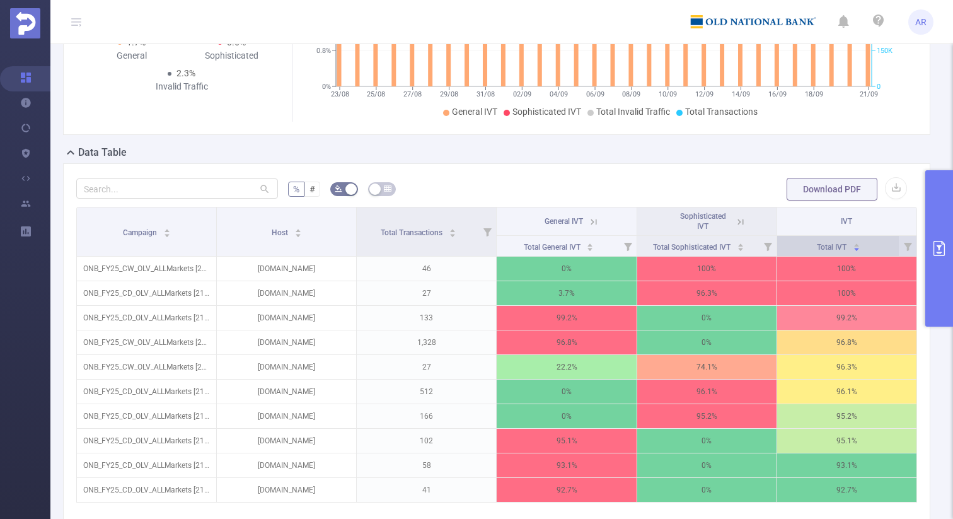
click at [857, 251] on icon "icon: caret-down" at bounding box center [856, 249] width 5 height 3
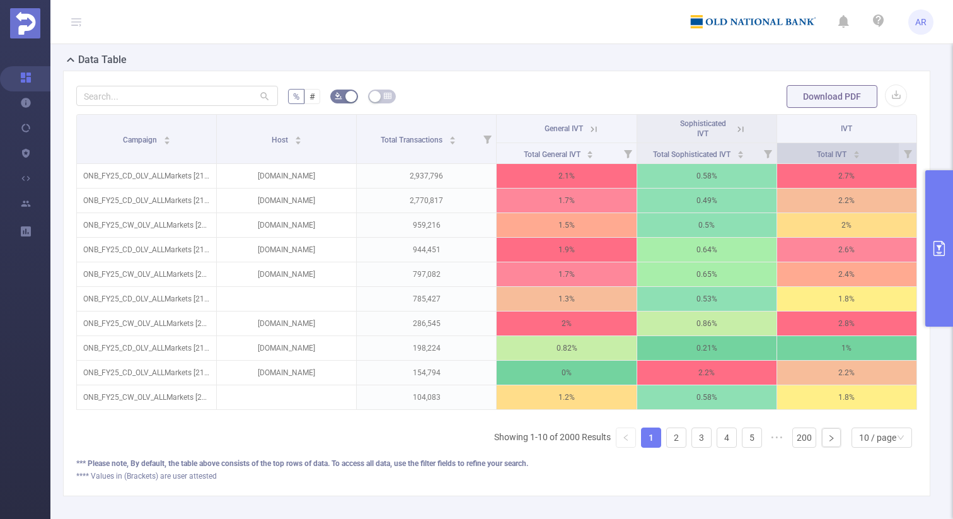
scroll to position [294, 0]
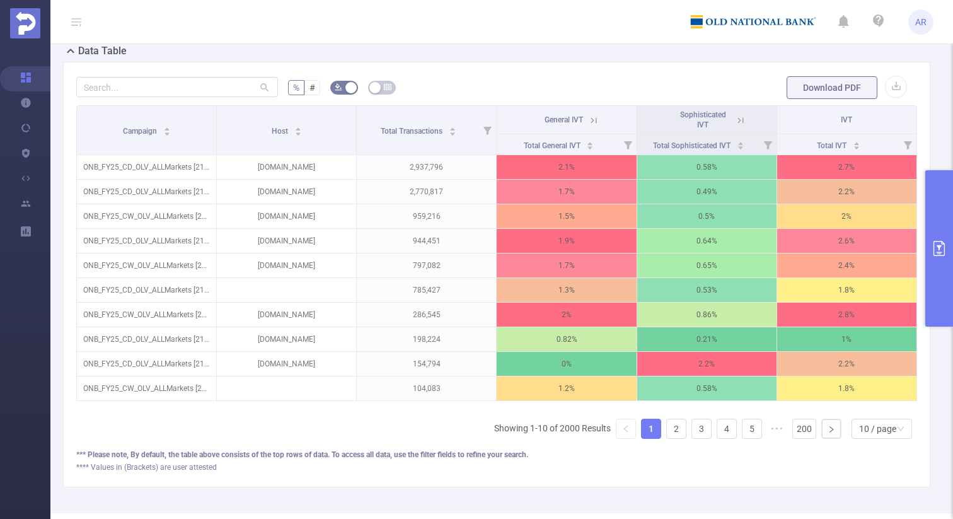
click at [936, 244] on icon "primary" at bounding box center [938, 248] width 15 height 15
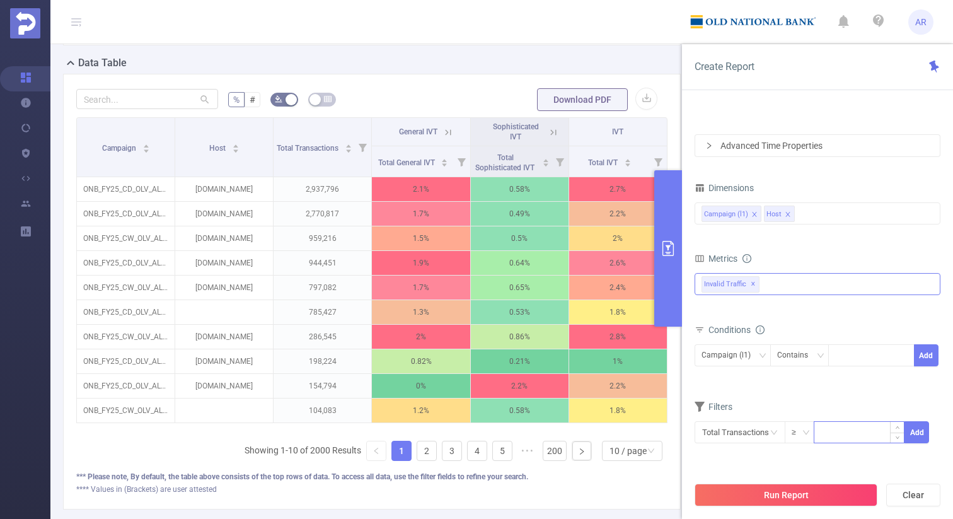
click at [856, 436] on input at bounding box center [858, 431] width 89 height 19
type input "q"
type input "2"
type input "10,000"
click at [916, 437] on button "Add" at bounding box center [916, 432] width 25 height 22
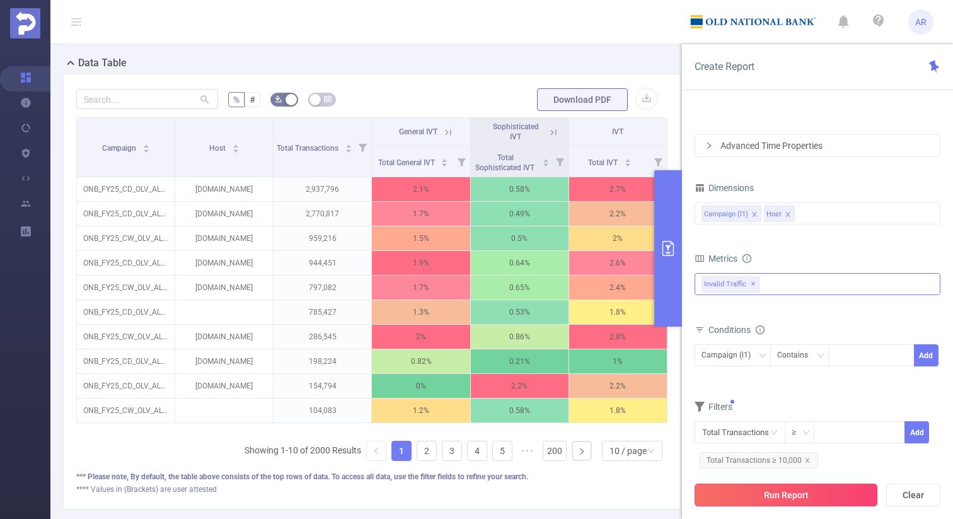
click at [820, 490] on button "Run Report" at bounding box center [785, 494] width 183 height 23
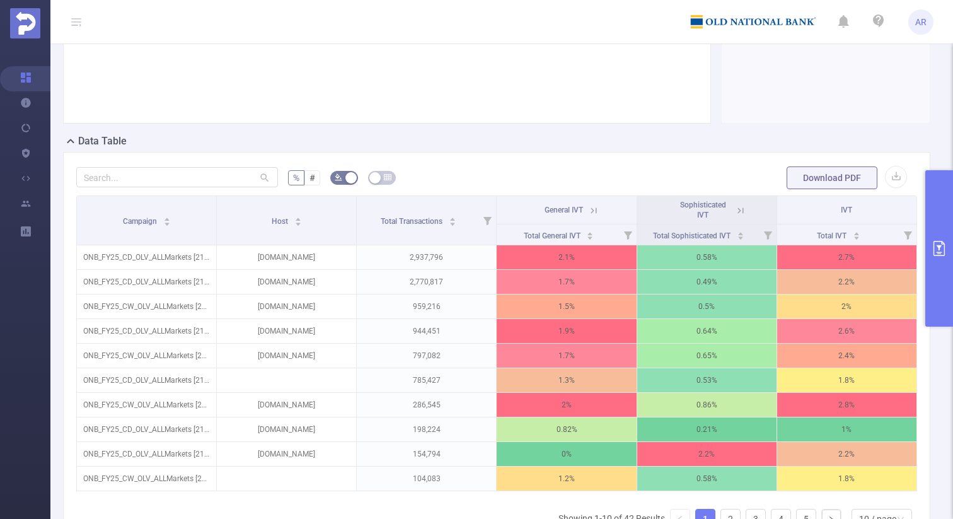
scroll to position [236, 0]
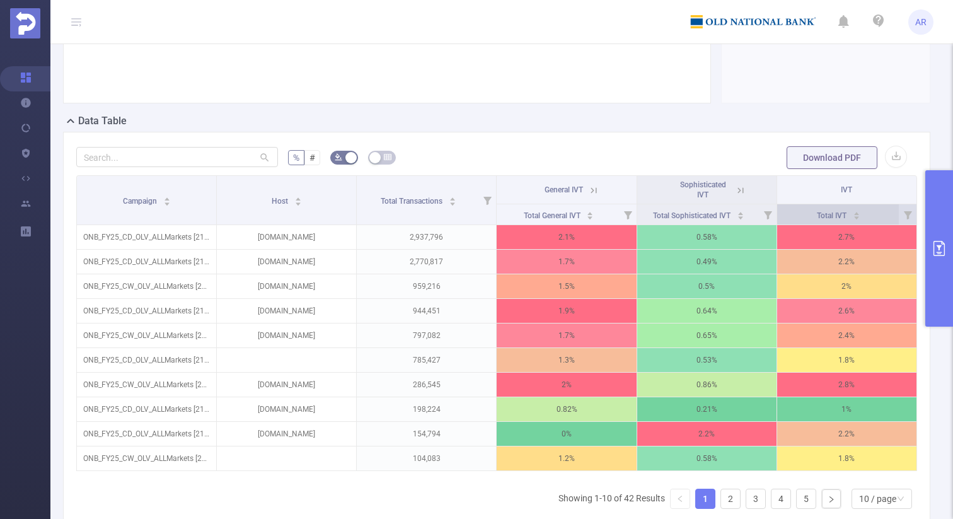
click at [860, 217] on div "Total IVT" at bounding box center [838, 214] width 43 height 13
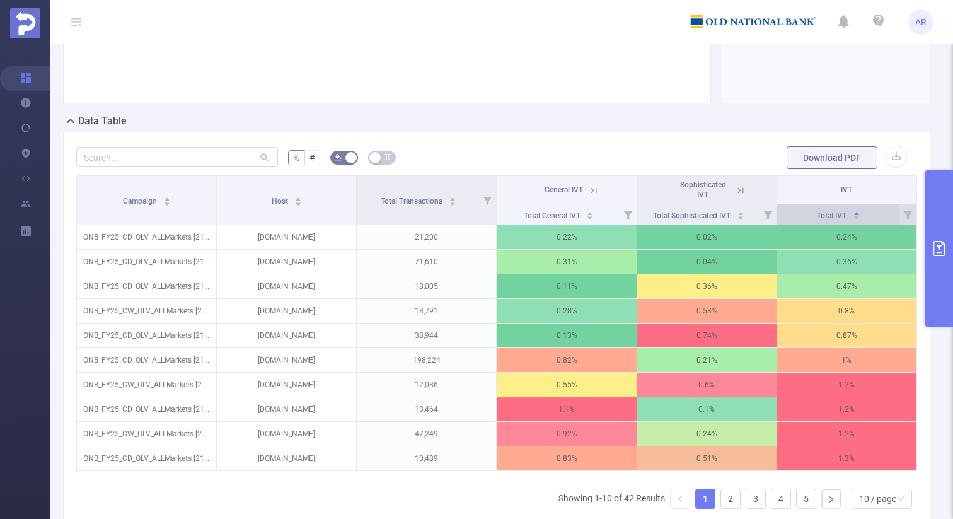
click at [860, 217] on div "Total IVT" at bounding box center [838, 214] width 43 height 13
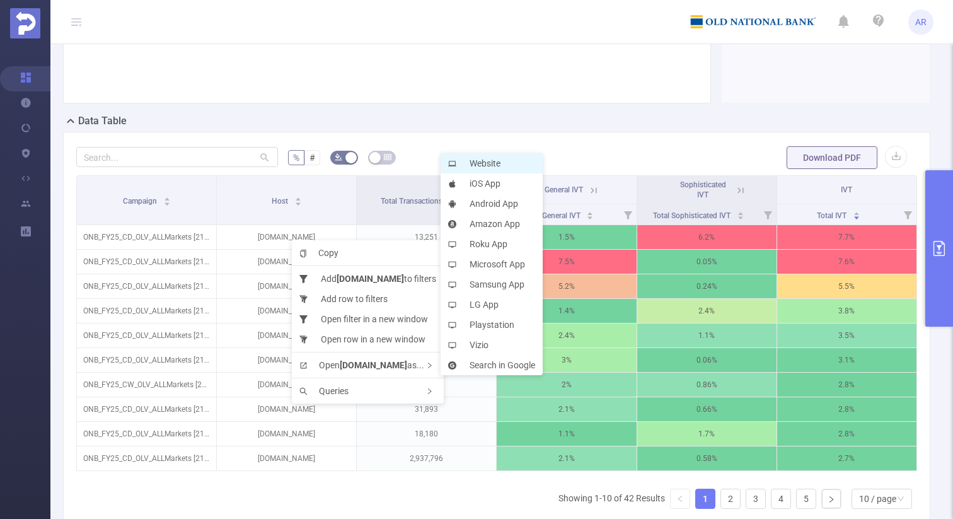
click at [490, 169] on li "Website" at bounding box center [491, 163] width 102 height 20
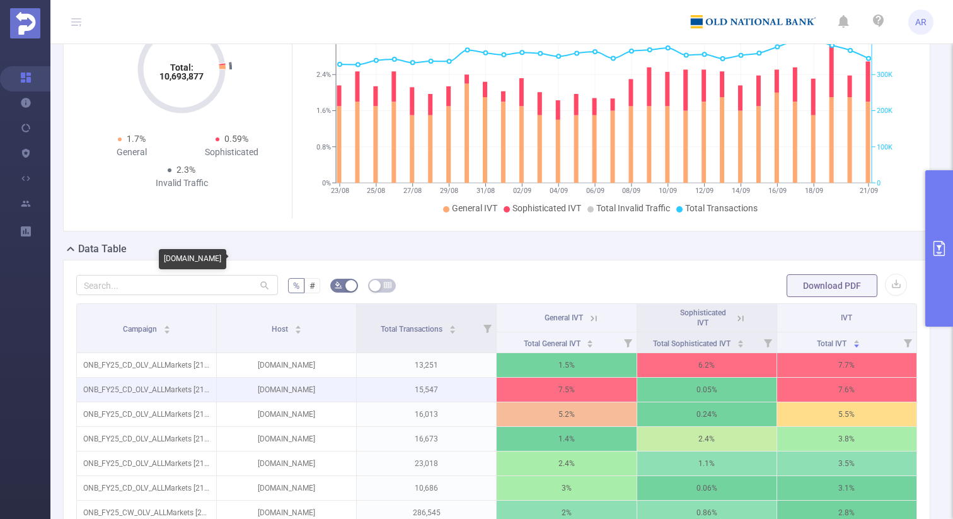
scroll to position [0, 0]
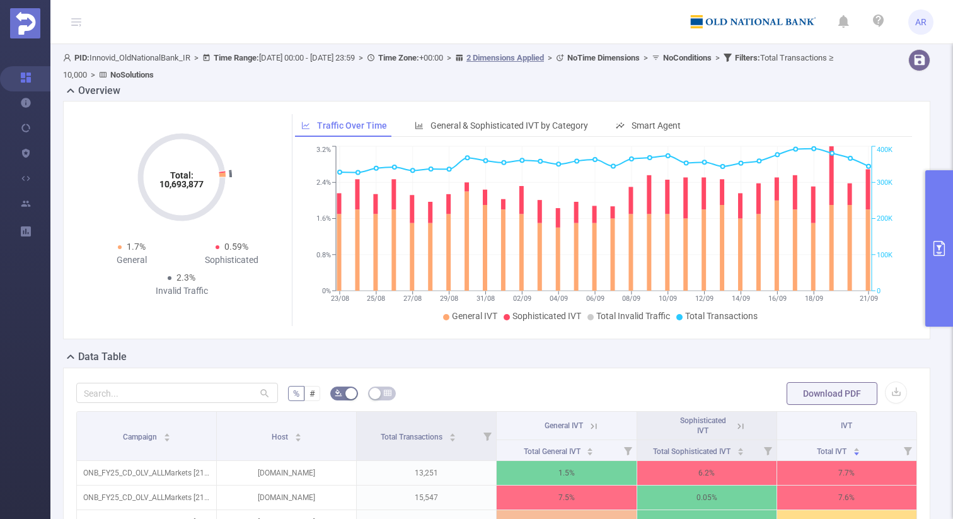
click at [932, 262] on button "primary" at bounding box center [939, 248] width 28 height 156
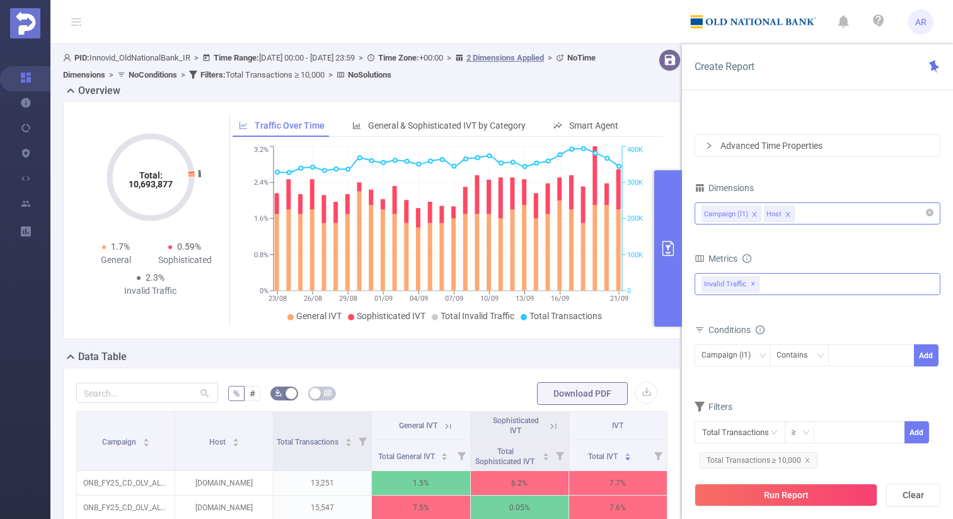
click at [836, 212] on div "Campaign (l1) Host" at bounding box center [817, 213] width 232 height 21
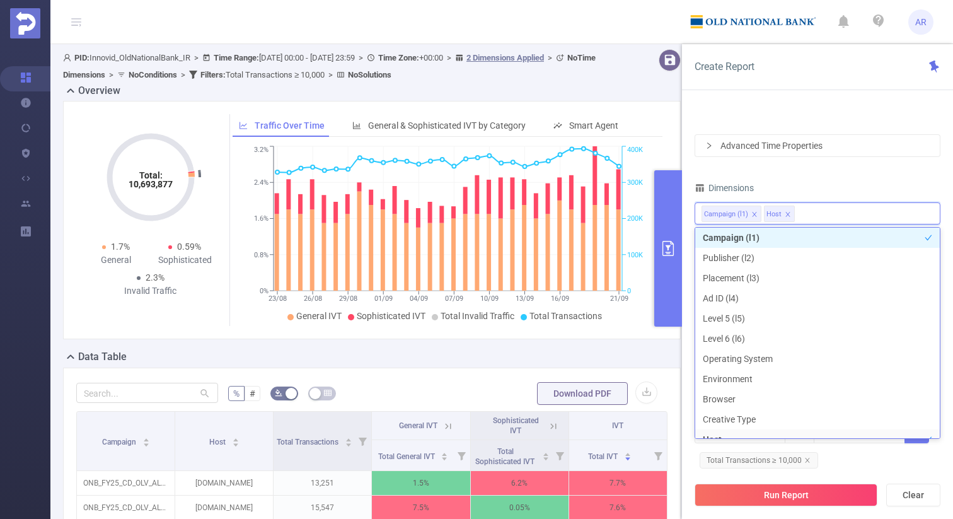
click at [839, 183] on div "Dimensions" at bounding box center [817, 189] width 246 height 21
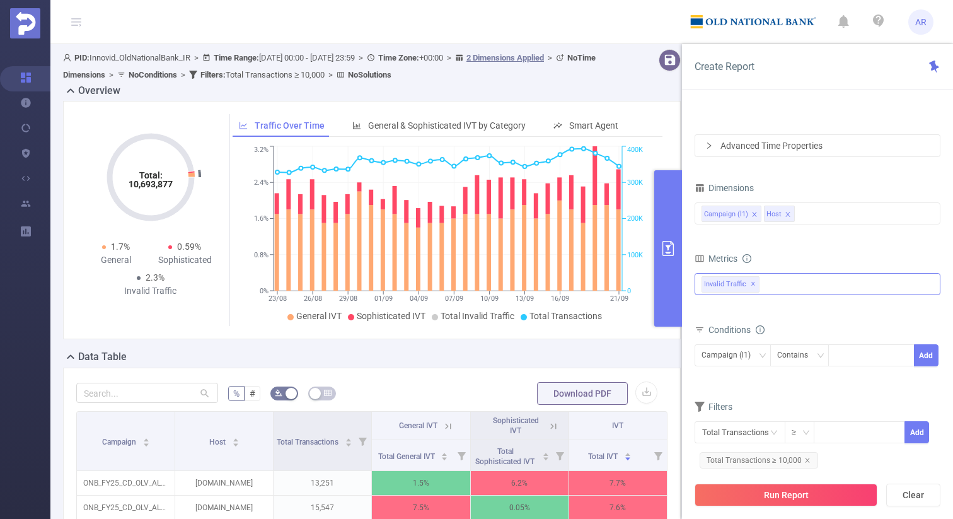
click at [788, 282] on div "Invalid Traffic ✕ Anti-Fraud Invalid Traffic Visibility Brand Safety Supply Int…" at bounding box center [817, 284] width 246 height 22
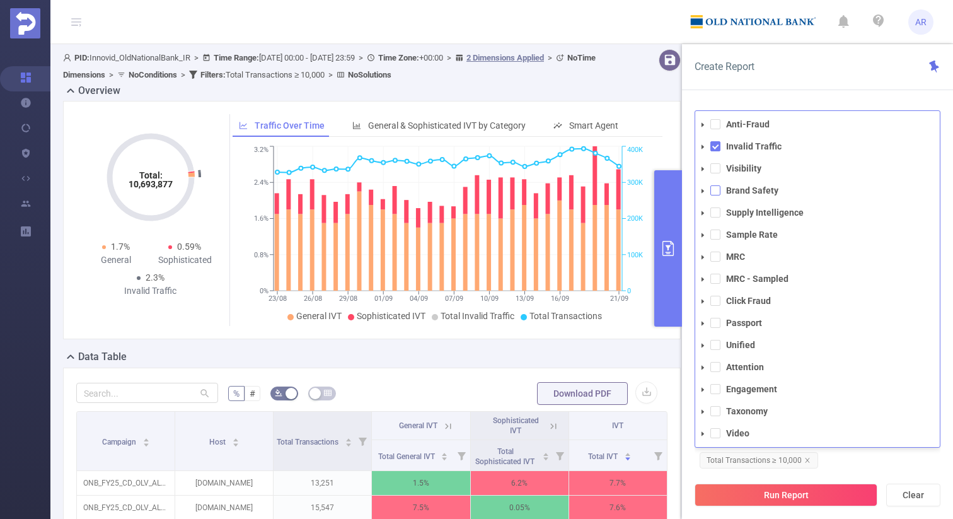
click at [718, 191] on span at bounding box center [715, 190] width 10 height 10
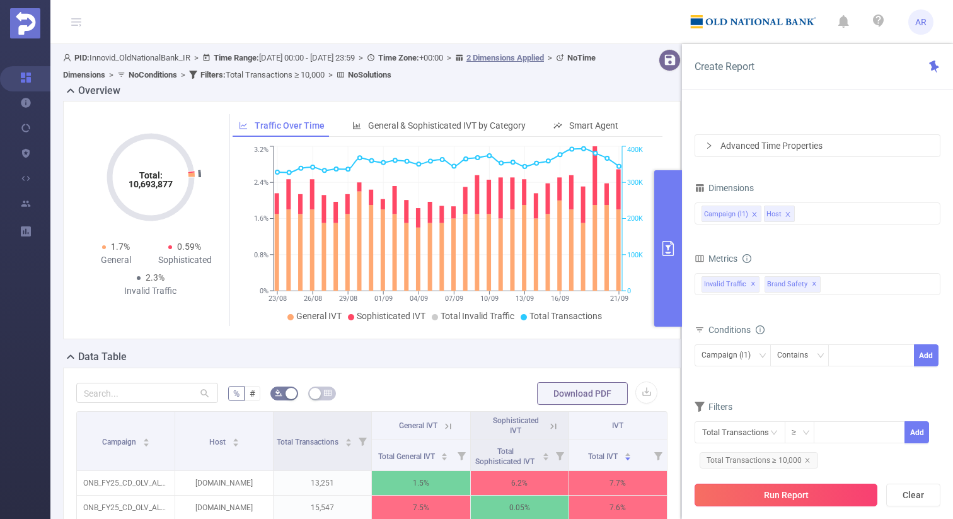
click at [789, 494] on button "Run Report" at bounding box center [785, 494] width 183 height 23
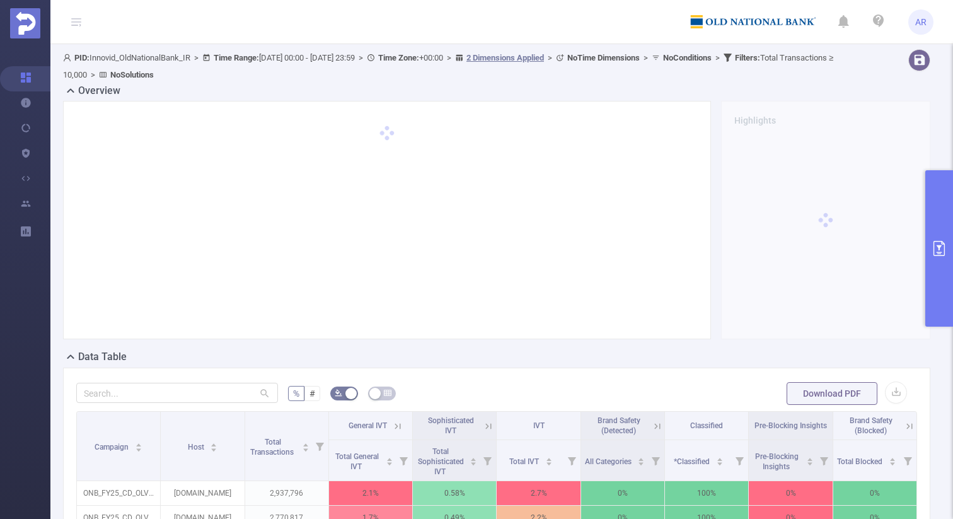
click at [940, 285] on button "primary" at bounding box center [939, 248] width 28 height 156
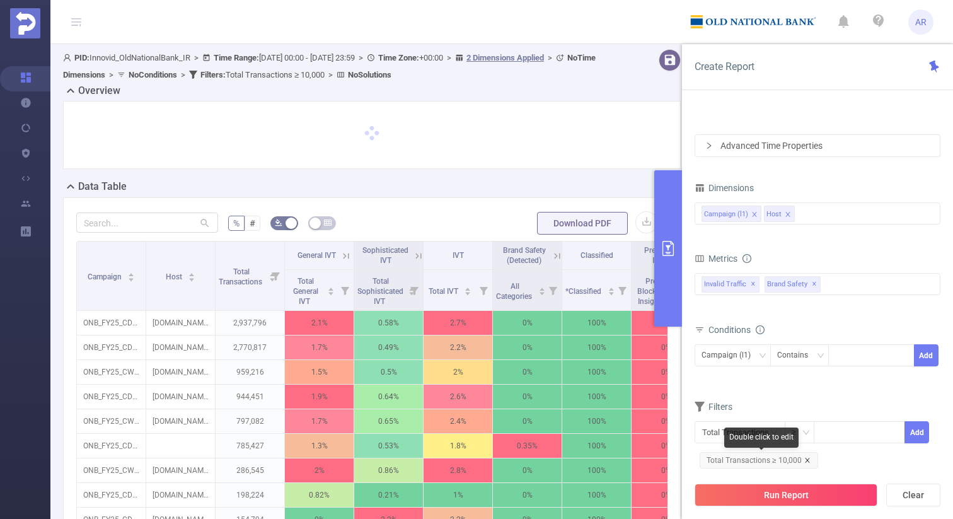
click at [807, 457] on icon "icon: close" at bounding box center [807, 460] width 6 height 6
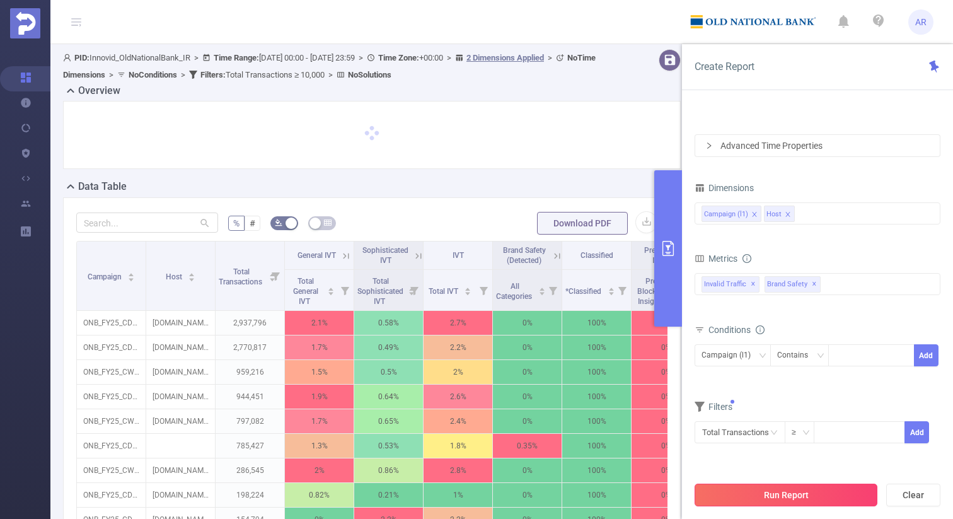
click at [795, 498] on button "Run Report" at bounding box center [785, 494] width 183 height 23
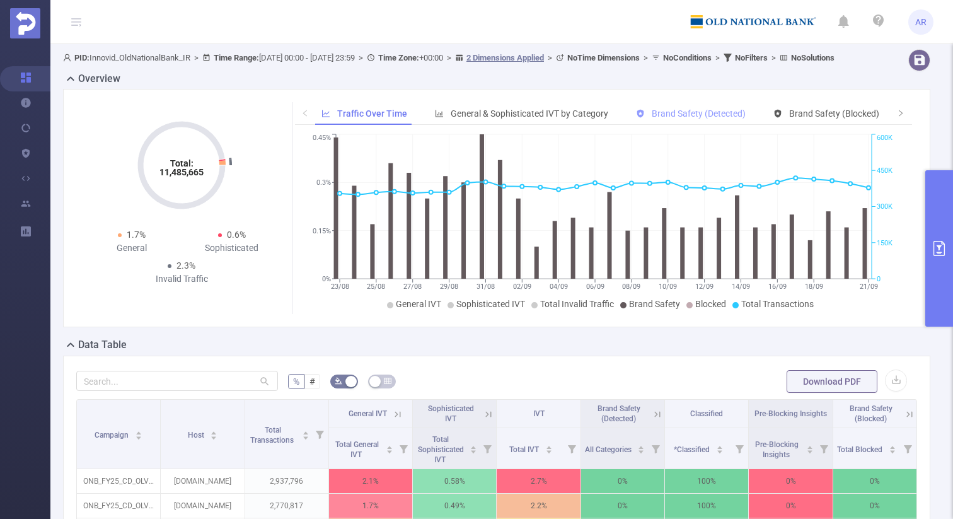
click at [694, 118] on span "Brand Safety (Detected)" at bounding box center [699, 113] width 94 height 10
